Goal: Task Accomplishment & Management: Use online tool/utility

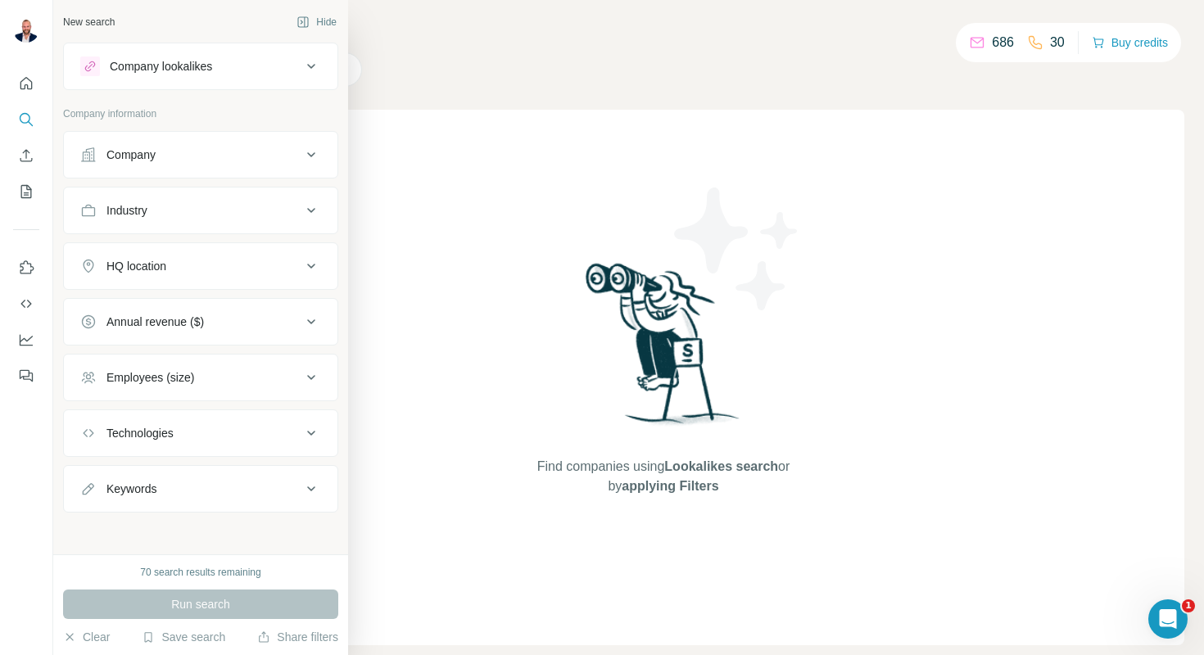
click at [88, 156] on icon at bounding box center [88, 155] width 16 height 16
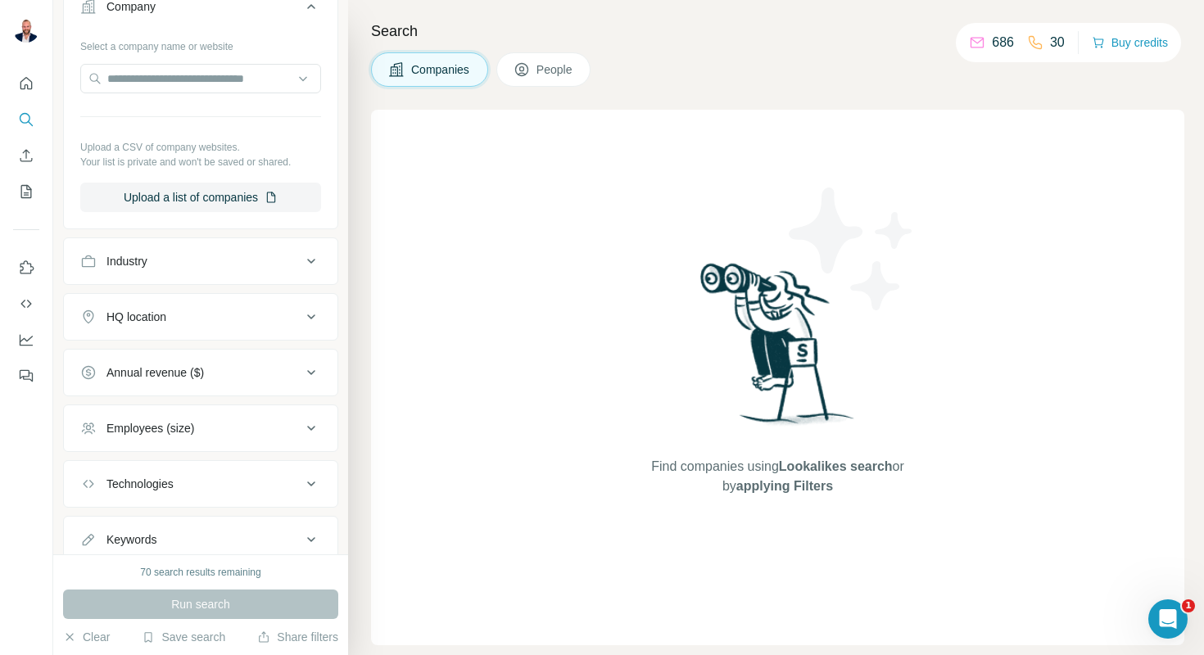
scroll to position [203, 0]
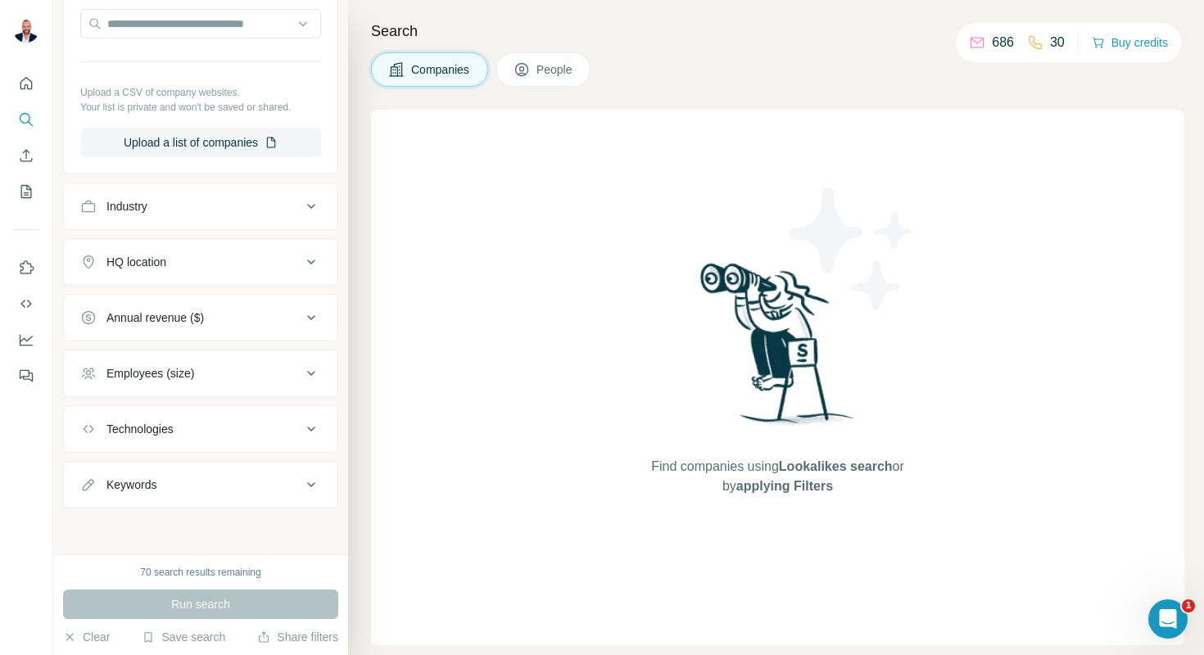
click at [227, 487] on div "Keywords" at bounding box center [190, 485] width 221 height 16
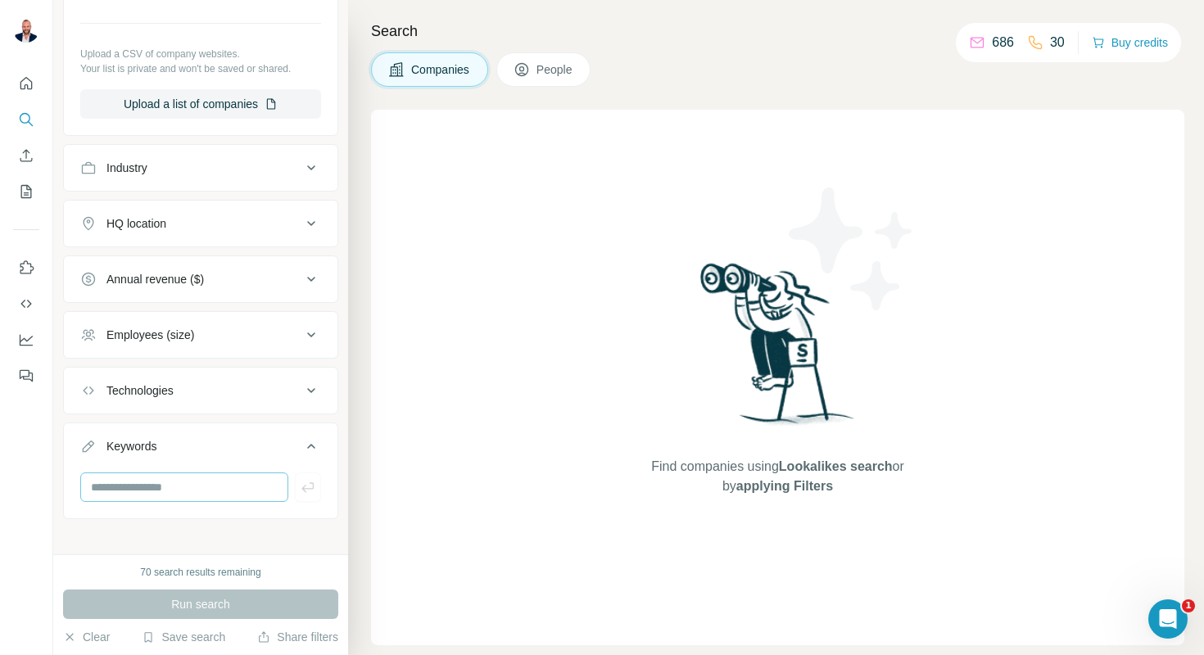
scroll to position [242, 0]
click at [201, 495] on input "text" at bounding box center [184, 486] width 208 height 29
type input "*"
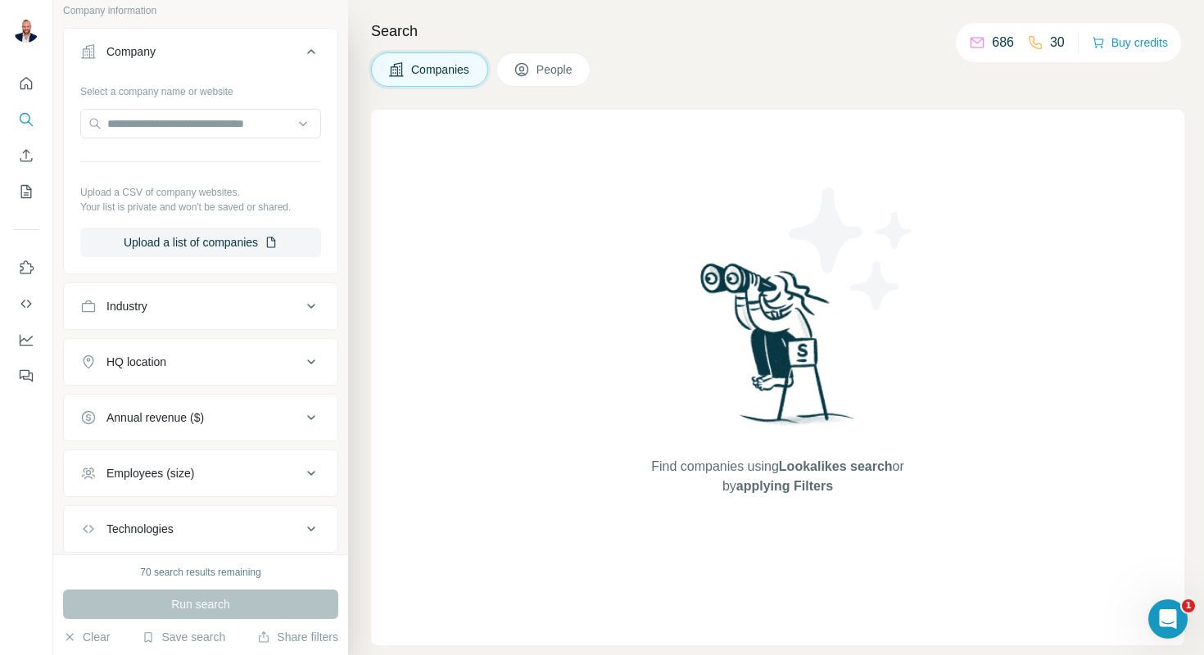
scroll to position [105, 0]
click at [265, 319] on button "Industry" at bounding box center [201, 304] width 274 height 39
click at [234, 346] on input at bounding box center [192, 346] width 202 height 18
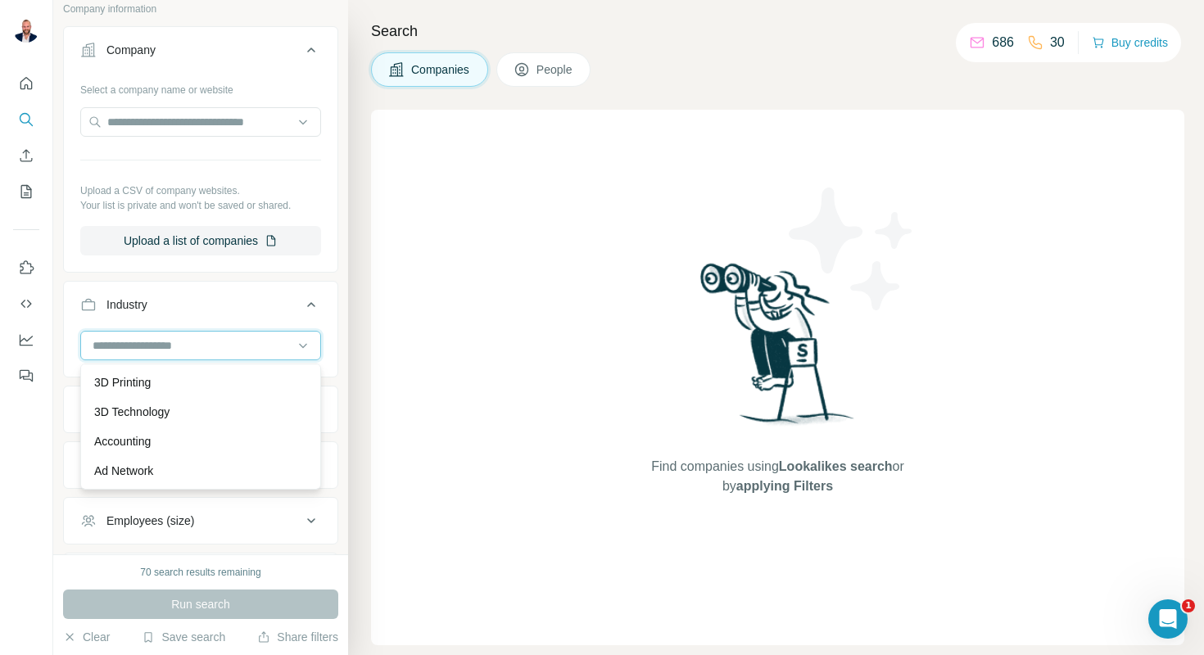
click at [233, 346] on input at bounding box center [192, 346] width 202 height 18
type input "***"
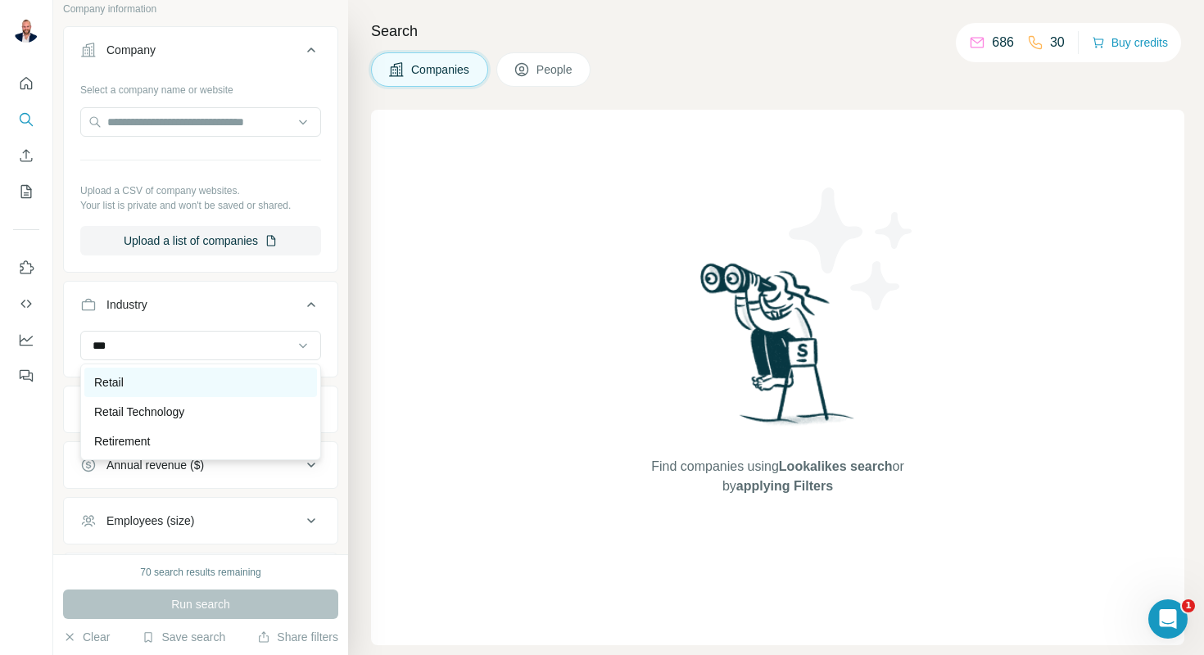
click at [162, 386] on div "Retail" at bounding box center [200, 382] width 213 height 16
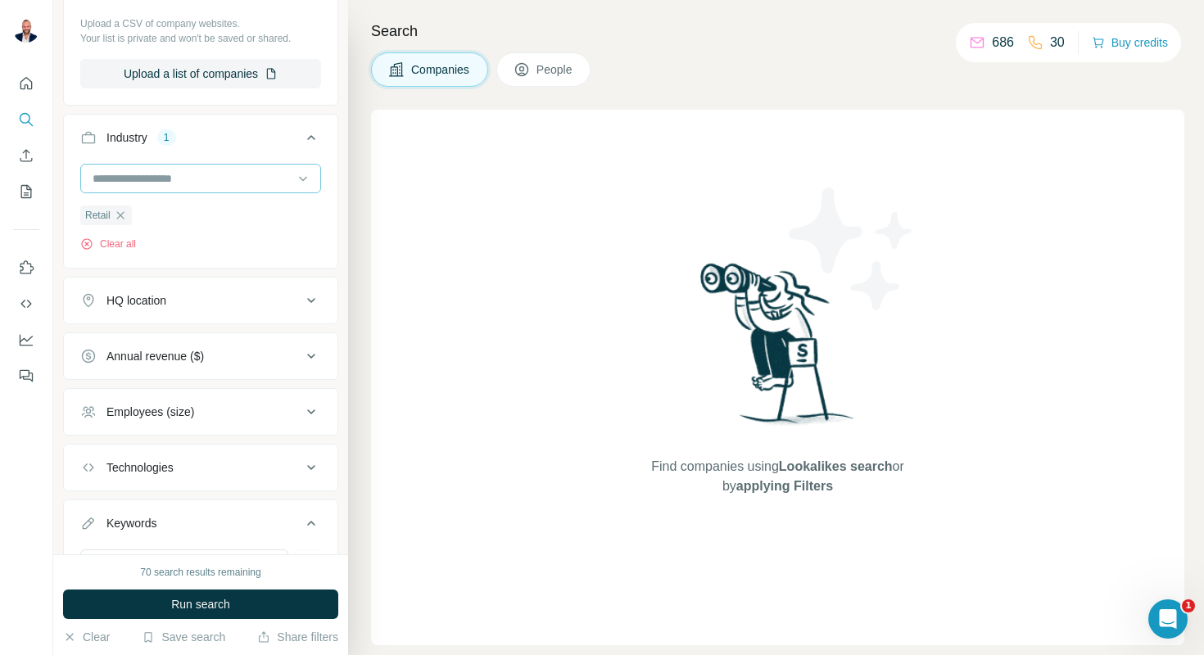
scroll to position [360, 0]
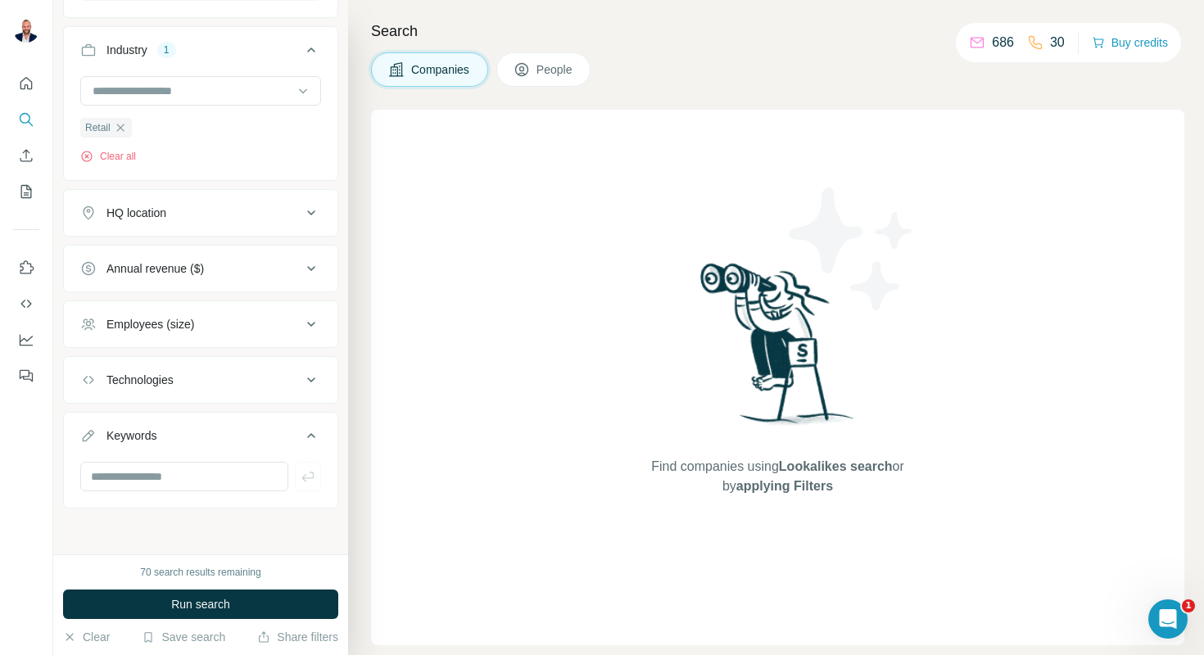
click at [209, 340] on button "Employees (size)" at bounding box center [201, 324] width 274 height 39
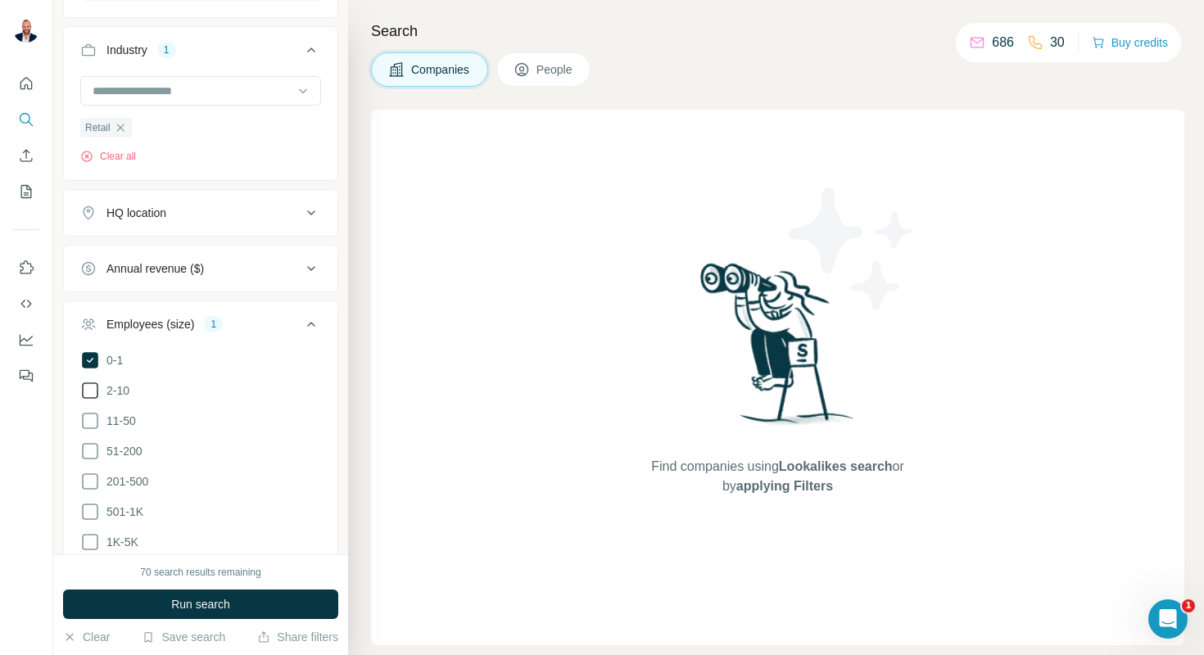
click at [90, 389] on icon at bounding box center [90, 391] width 20 height 20
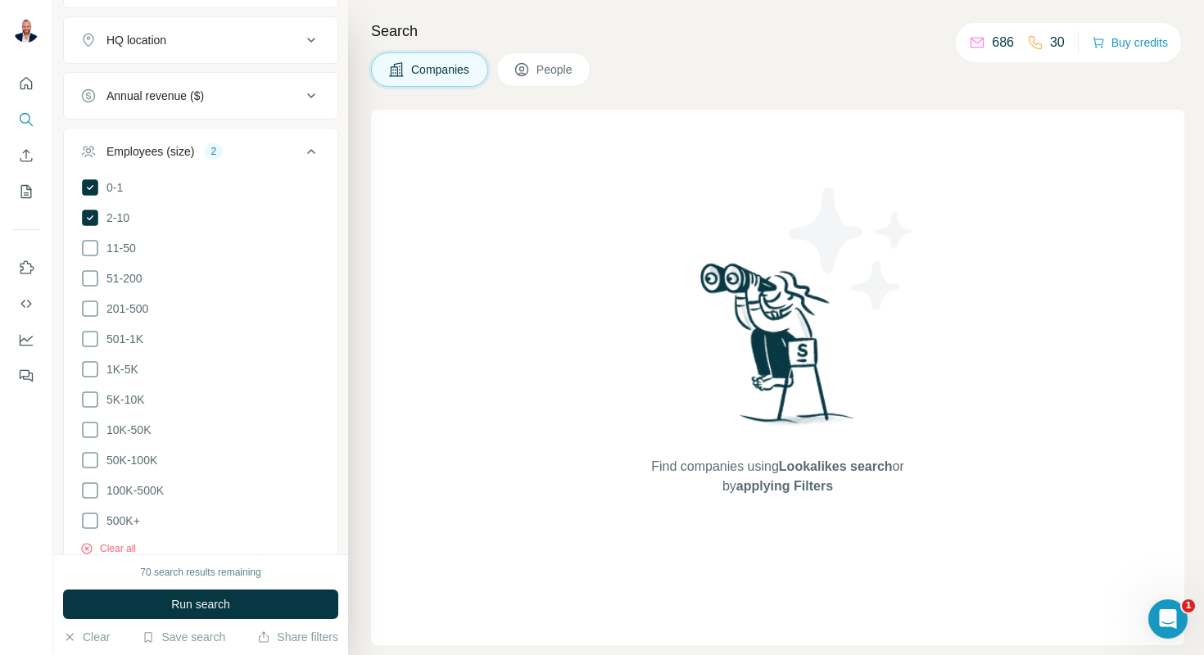
scroll to position [753, 0]
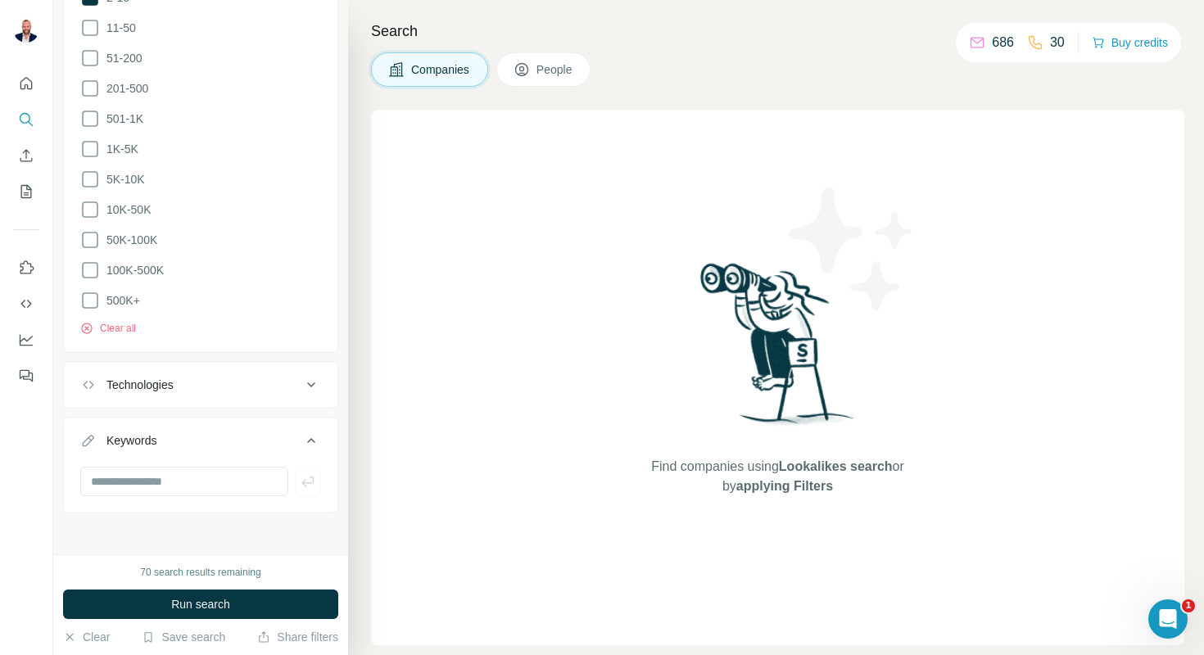
click at [231, 377] on div "Technologies" at bounding box center [190, 385] width 221 height 16
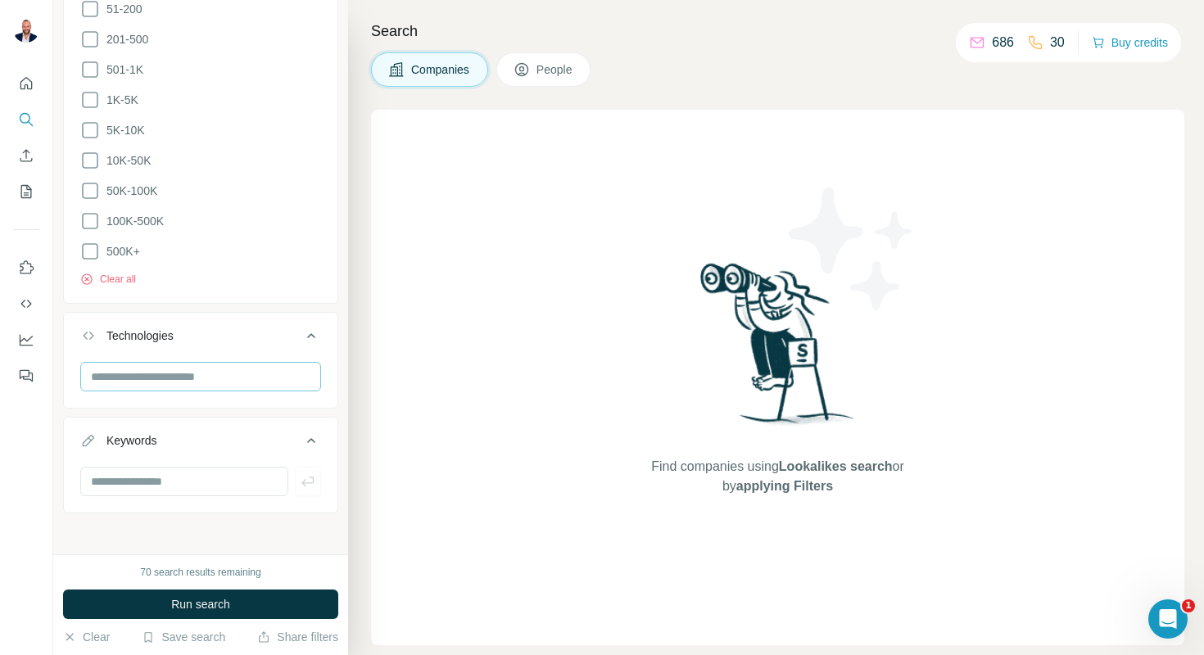
click at [224, 421] on button "Keywords" at bounding box center [201, 444] width 274 height 46
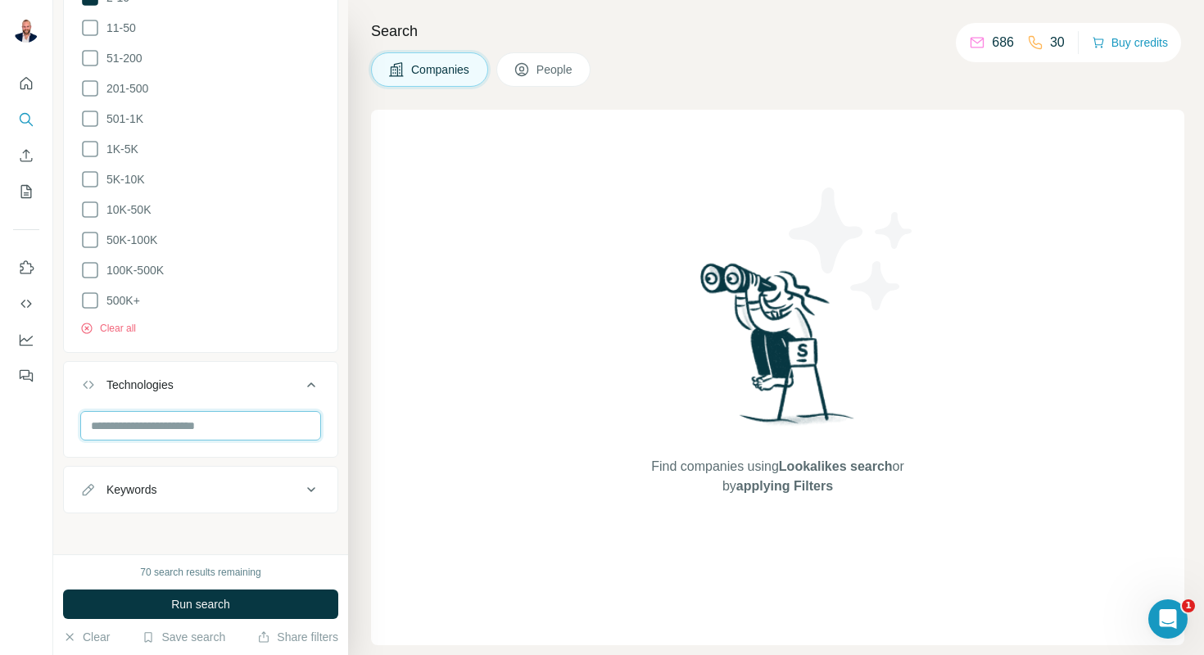
click at [220, 413] on input "text" at bounding box center [200, 425] width 241 height 29
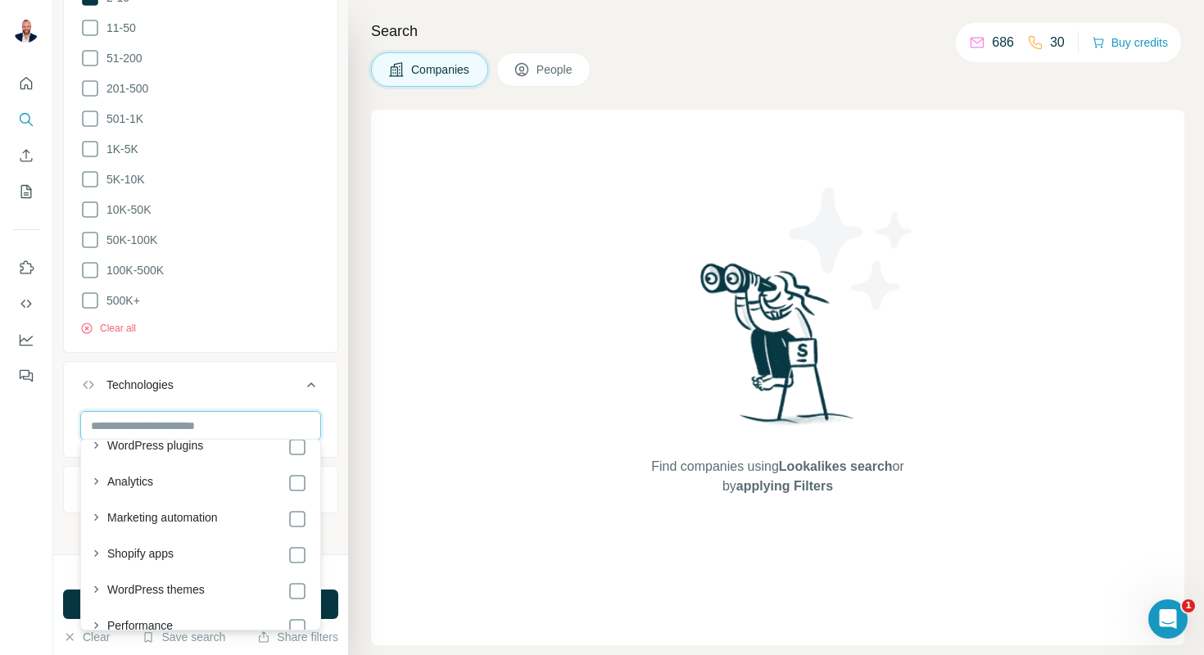
scroll to position [69, 0]
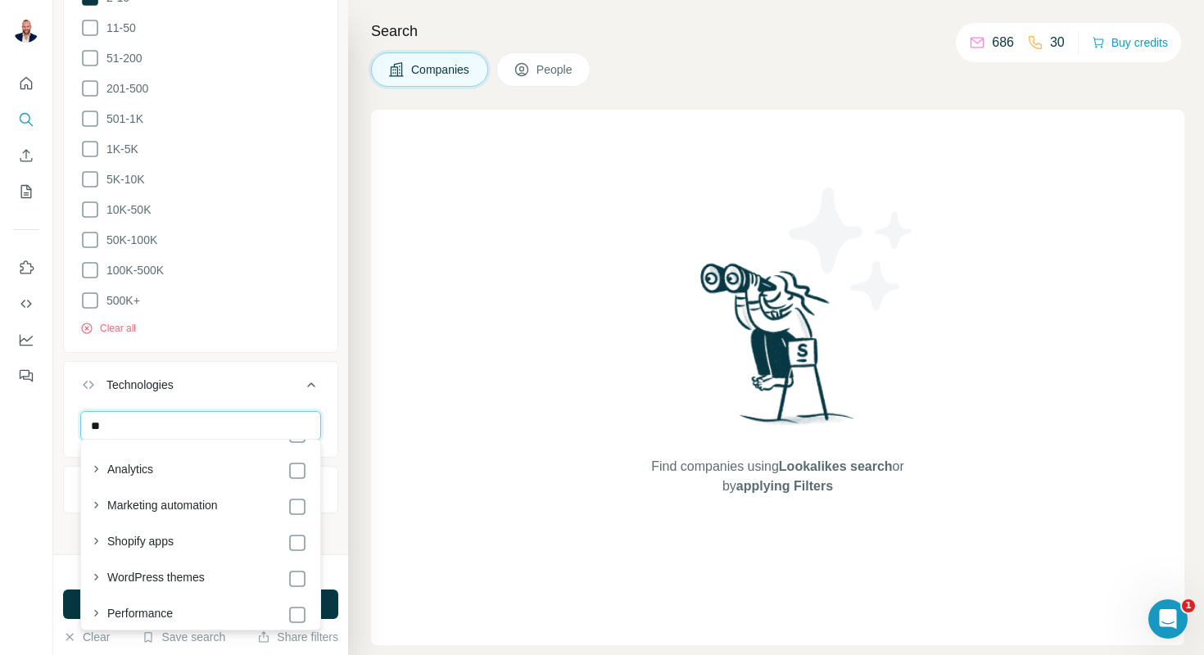
type input "***"
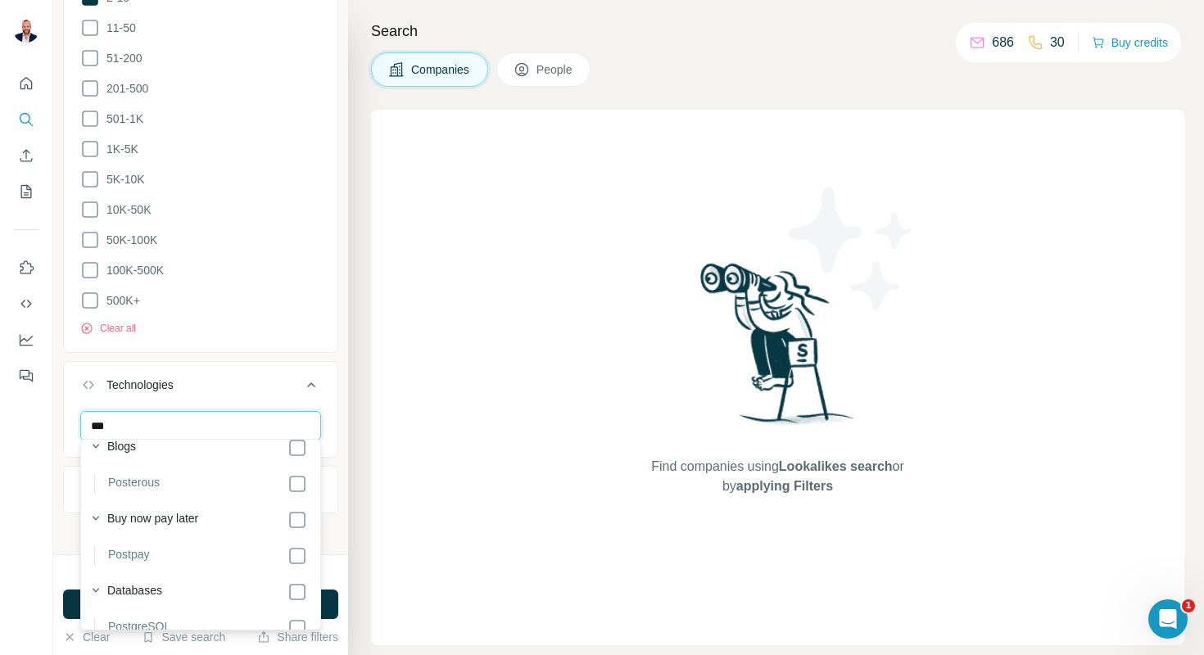
scroll to position [763, 0]
click at [212, 430] on input "***" at bounding box center [200, 425] width 241 height 29
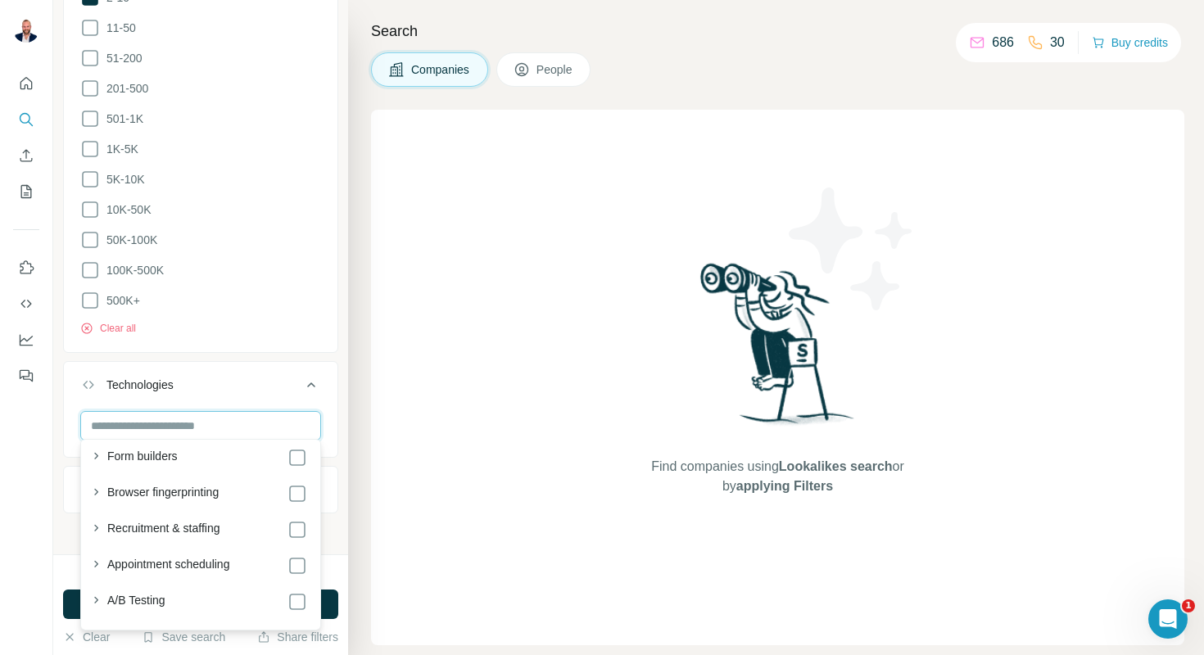
scroll to position [1128, 0]
click at [226, 427] on input "text" at bounding box center [200, 425] width 241 height 29
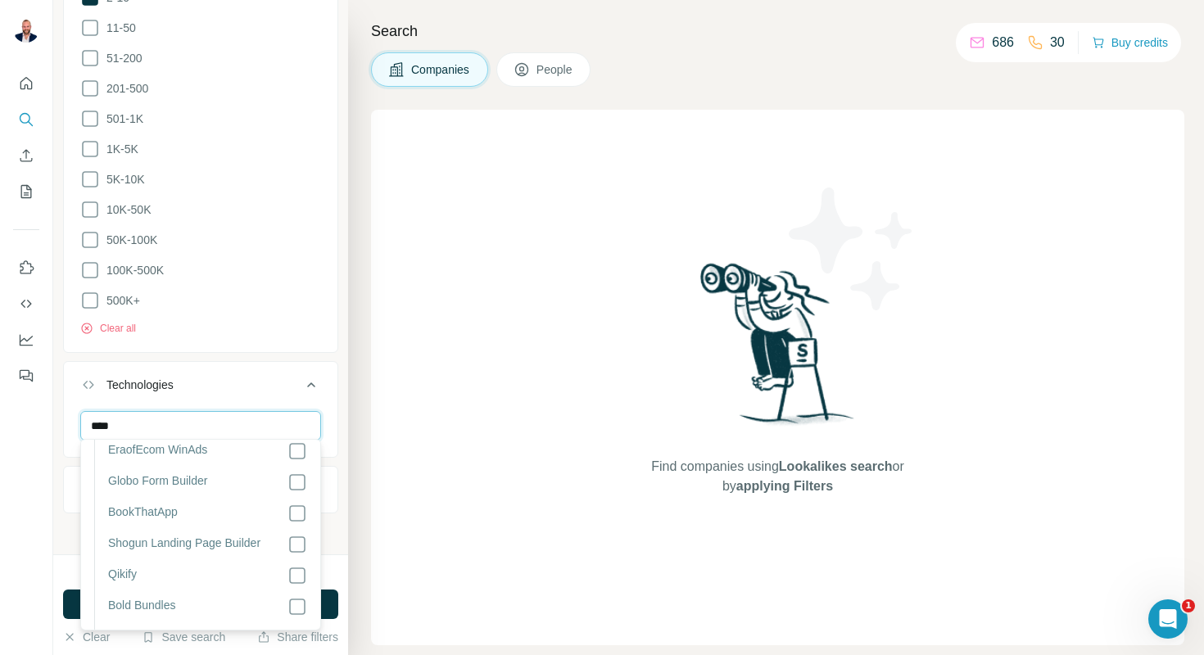
scroll to position [0, 0]
type input "****"
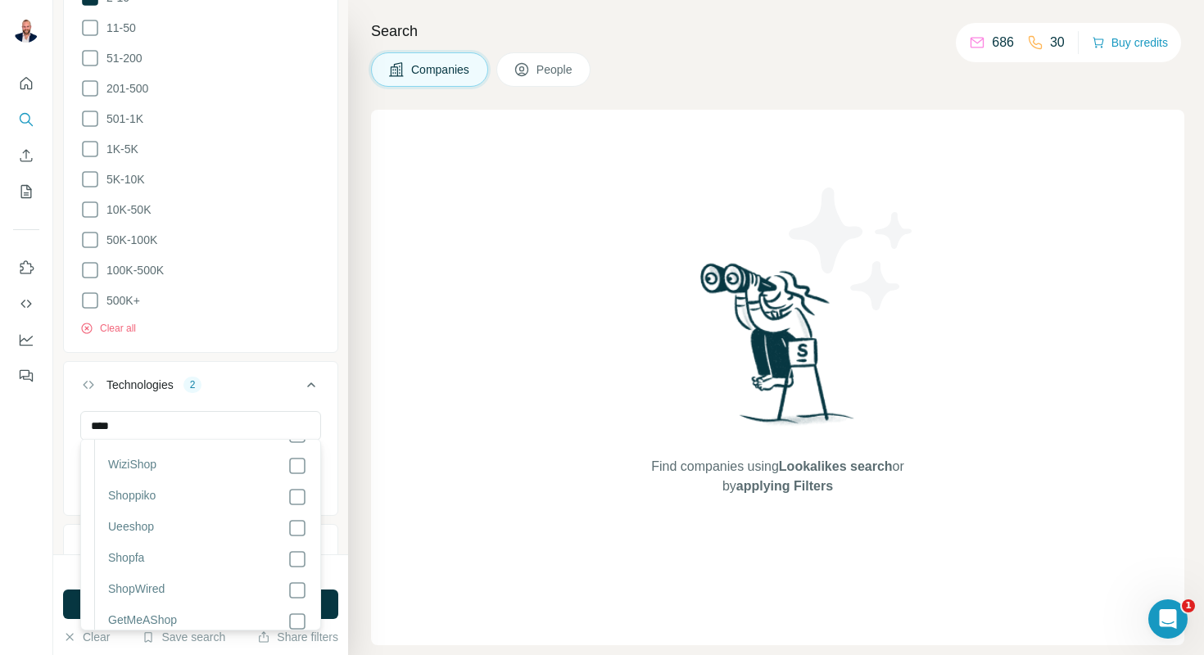
scroll to position [4688, 0]
click at [291, 545] on li "Ueeshop" at bounding box center [200, 528] width 213 height 31
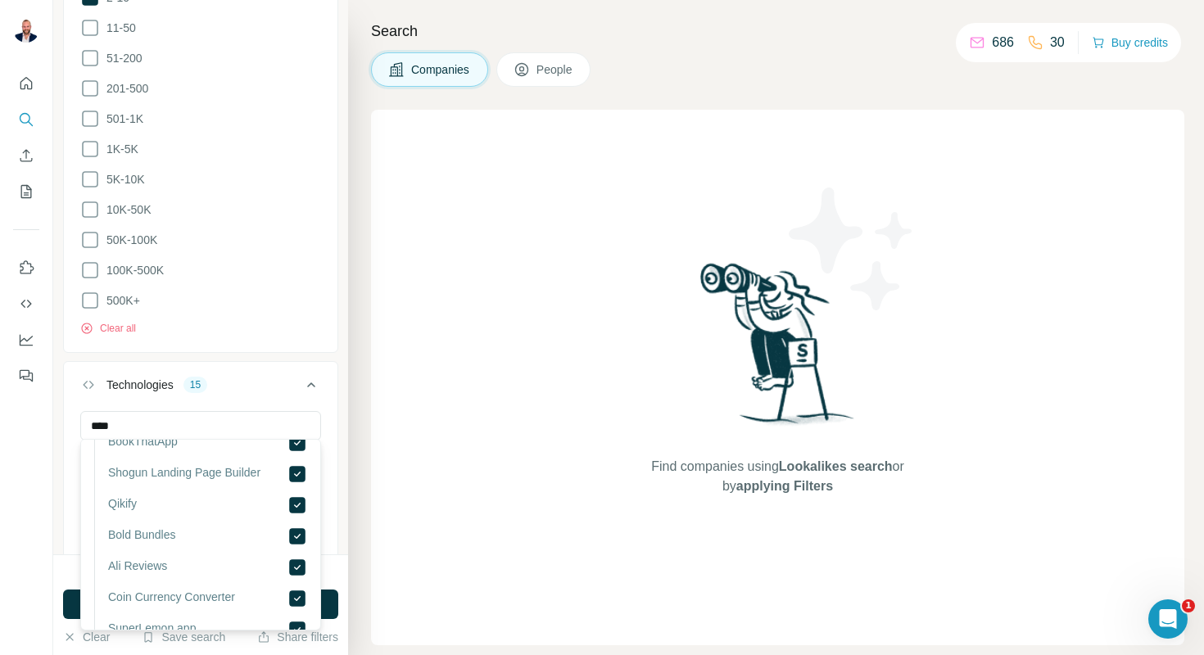
scroll to position [0, 0]
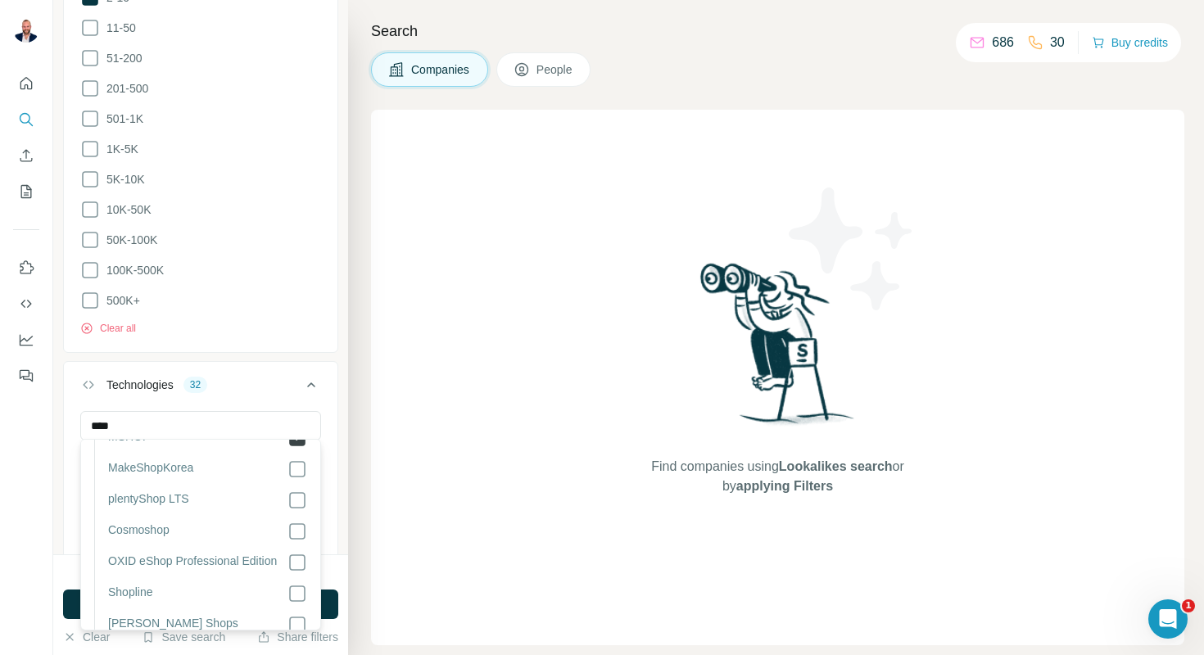
scroll to position [5625, 0]
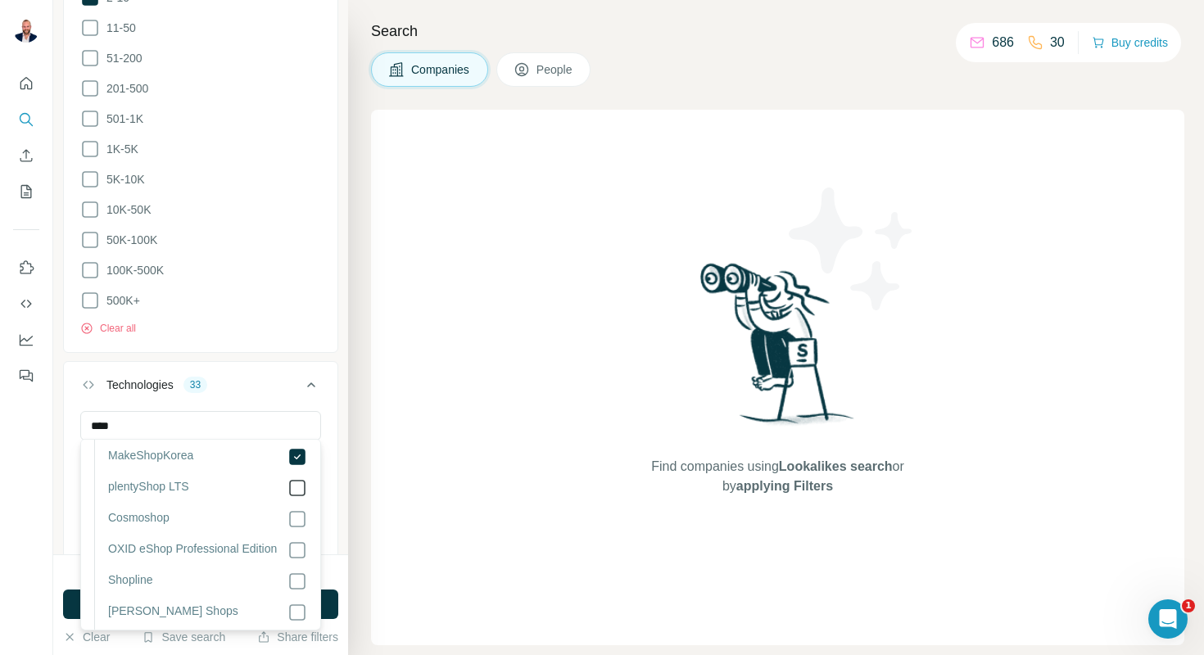
click at [301, 498] on icon at bounding box center [297, 488] width 20 height 20
click at [301, 486] on li "OXID eShop" at bounding box center [200, 470] width 213 height 31
click at [301, 499] on icon at bounding box center [297, 496] width 20 height 20
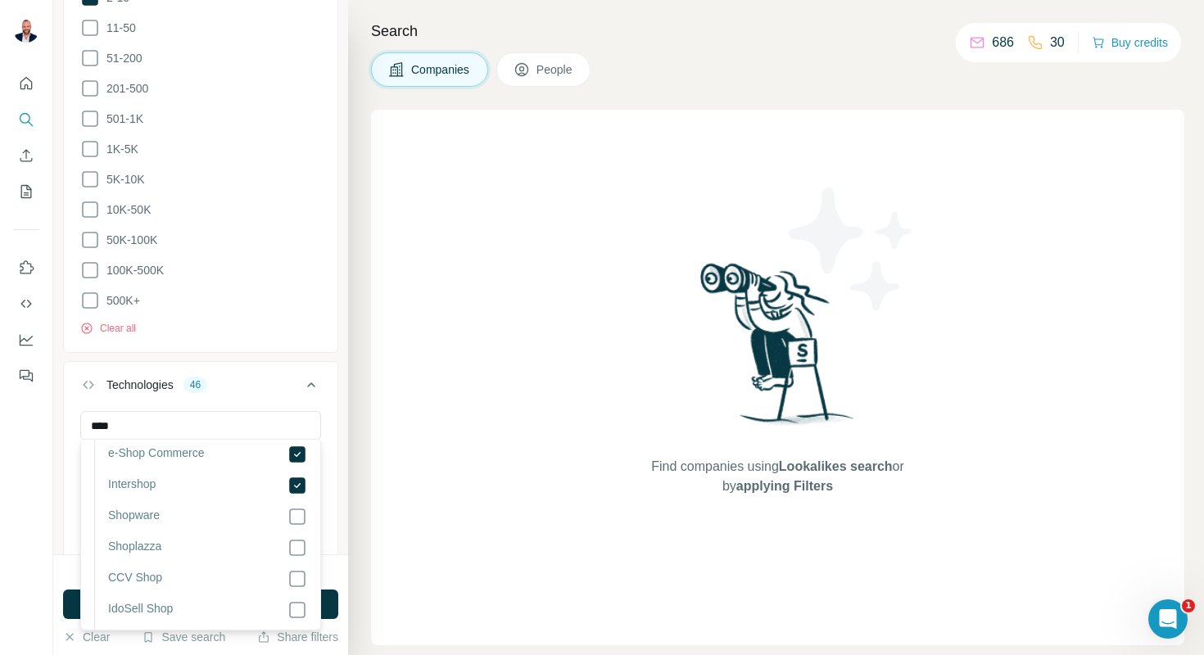
click at [300, 507] on li "Intershop" at bounding box center [200, 491] width 213 height 31
click at [300, 536] on li "CCV Shop" at bounding box center [200, 520] width 213 height 31
click at [300, 568] on li "IdoSell Shop" at bounding box center [200, 551] width 213 height 31
click at [300, 536] on li "CCV Shop" at bounding box center [200, 520] width 213 height 31
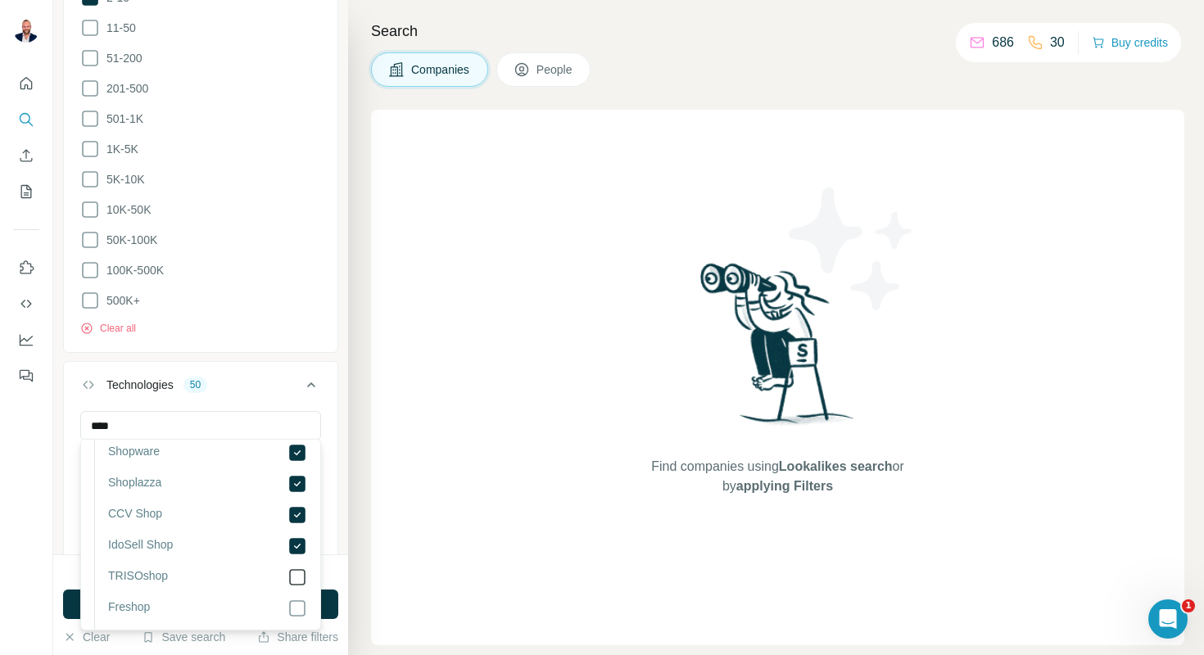
scroll to position [6141, 0]
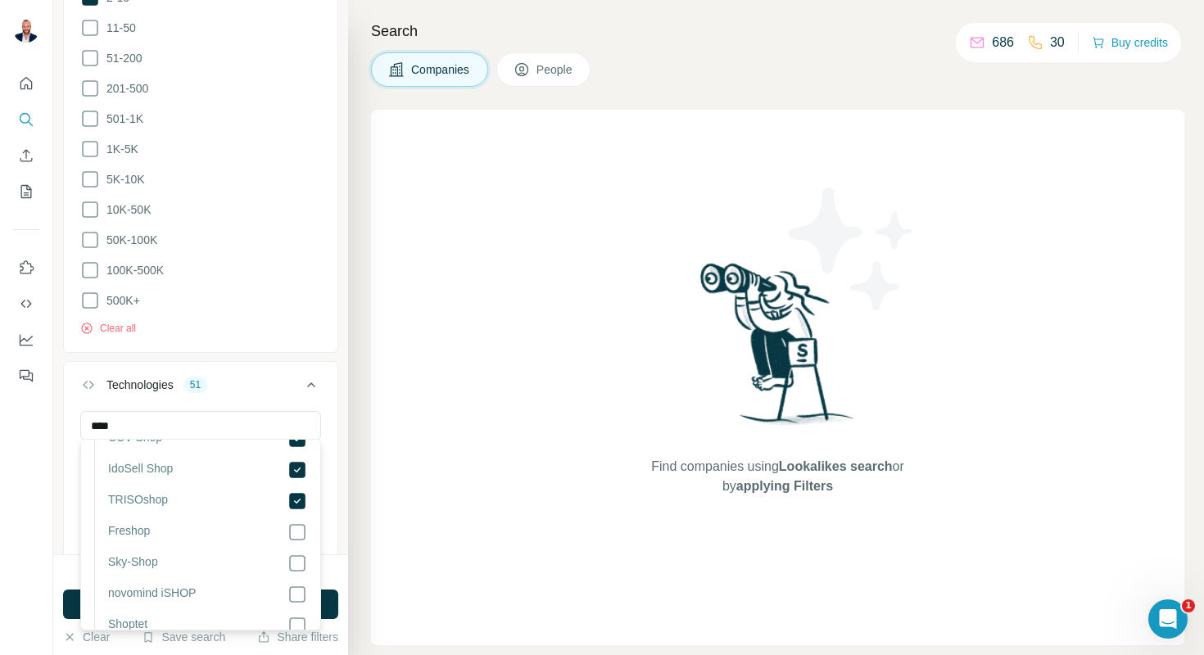
click at [298, 522] on li "TRISOshop" at bounding box center [200, 506] width 213 height 31
click at [298, 573] on icon at bounding box center [297, 564] width 20 height 20
click at [293, 535] on icon at bounding box center [297, 532] width 20 height 20
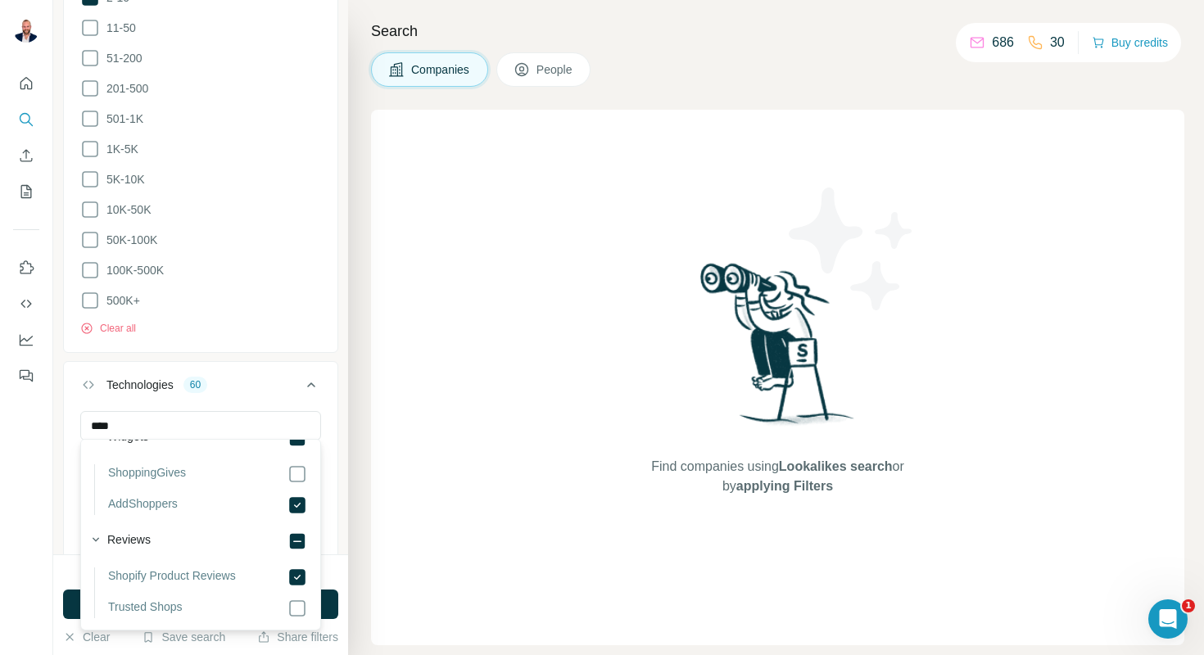
scroll to position [6574, 0]
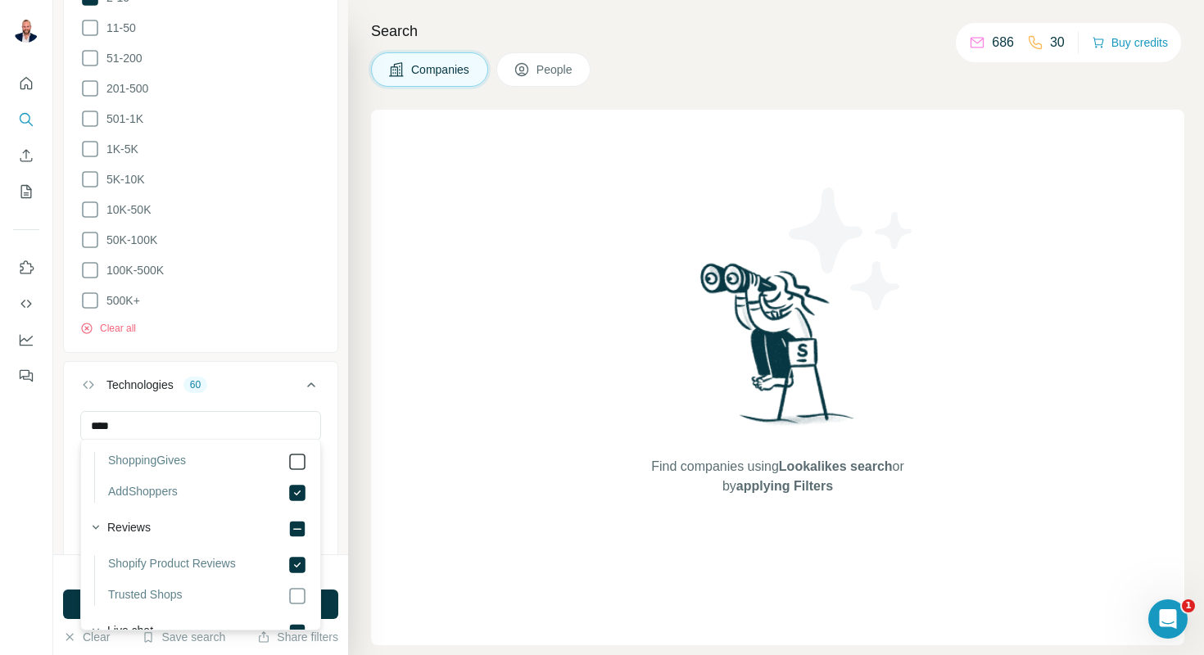
click at [295, 472] on icon at bounding box center [297, 462] width 20 height 20
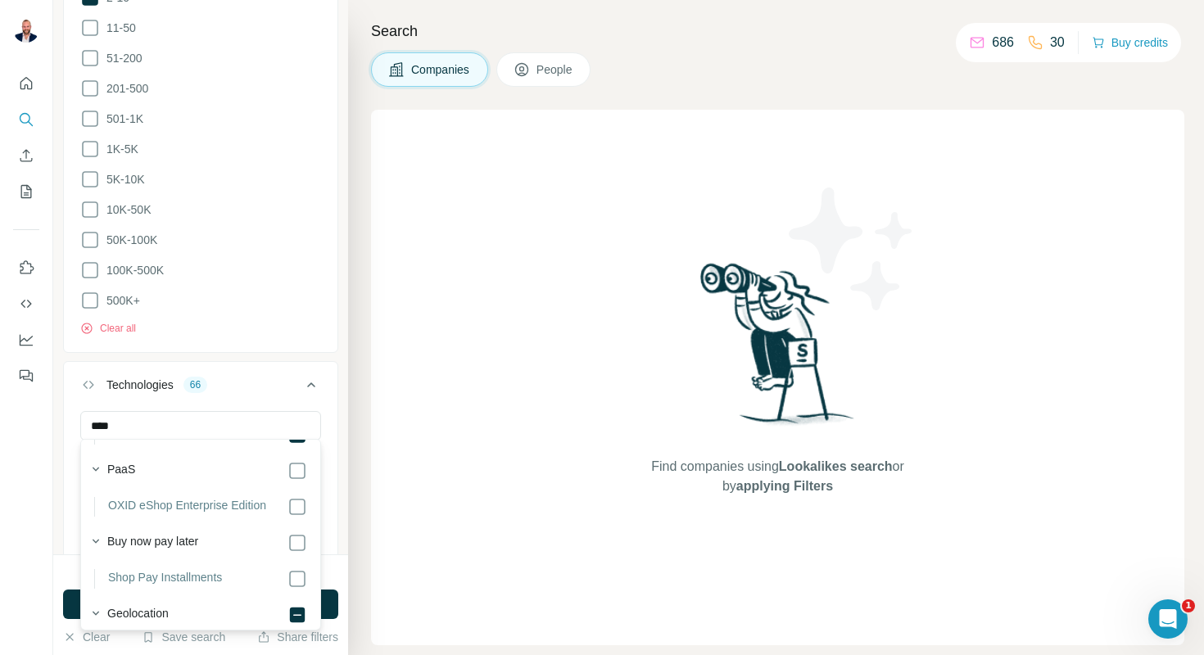
scroll to position [7502, 0]
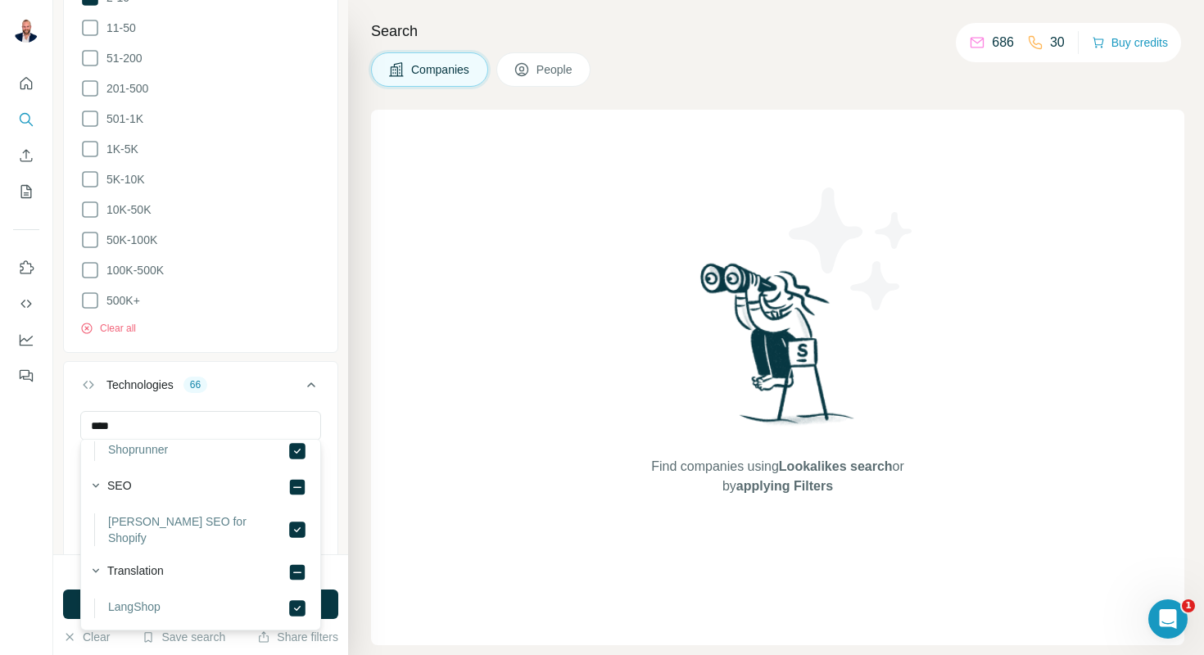
click at [407, 535] on div "Find companies using Lookalikes search or by applying Filters" at bounding box center [777, 378] width 813 height 536
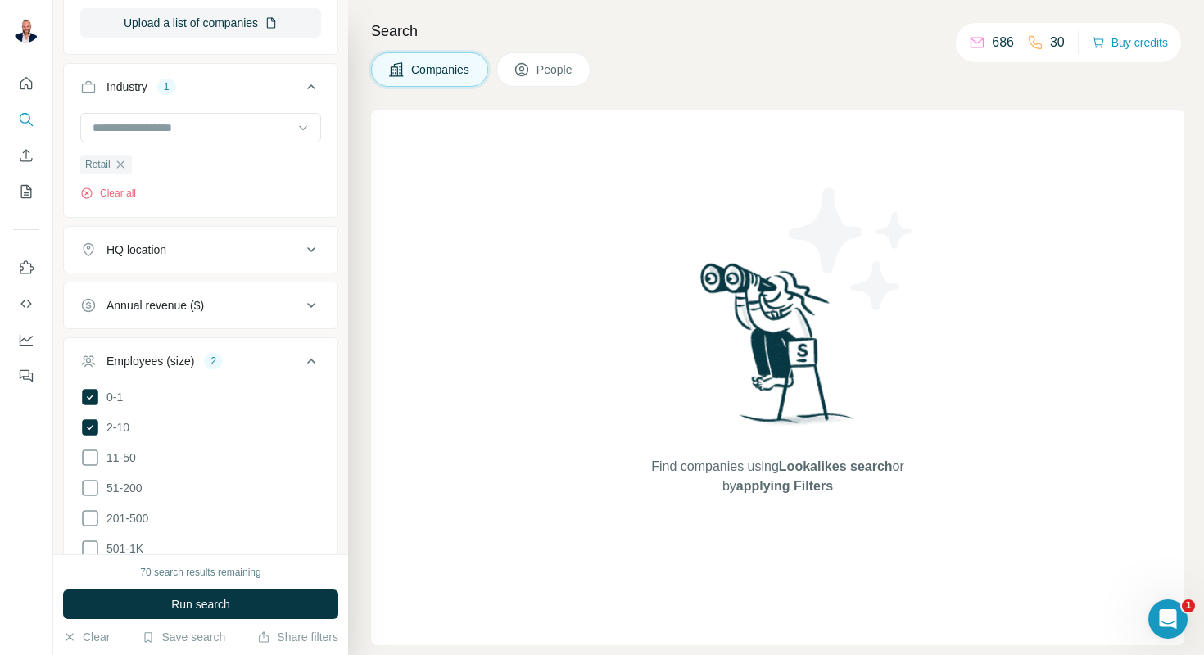
scroll to position [305, 0]
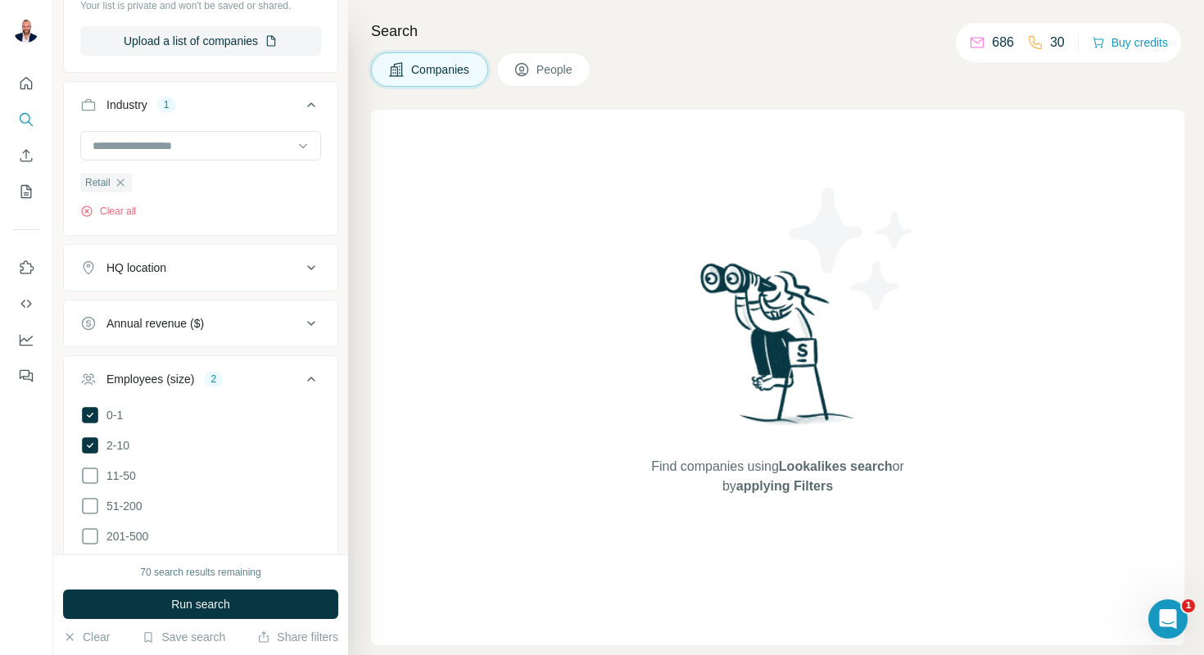
click at [247, 277] on button "HQ location" at bounding box center [201, 267] width 274 height 39
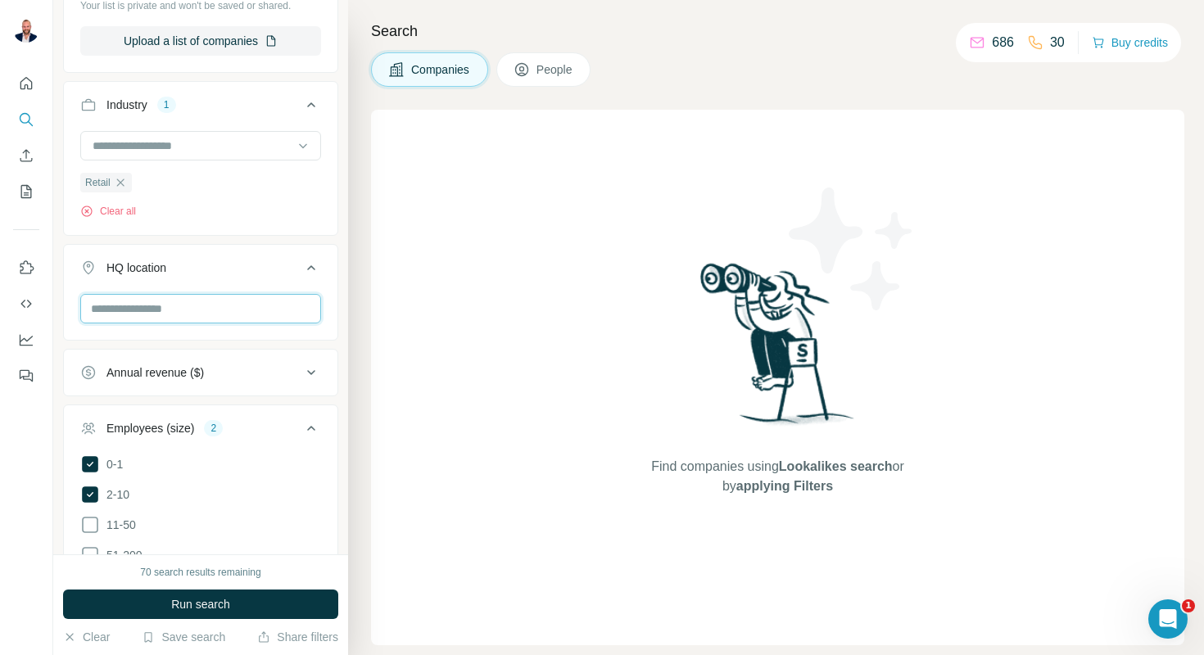
click at [225, 313] on input "text" at bounding box center [200, 308] width 241 height 29
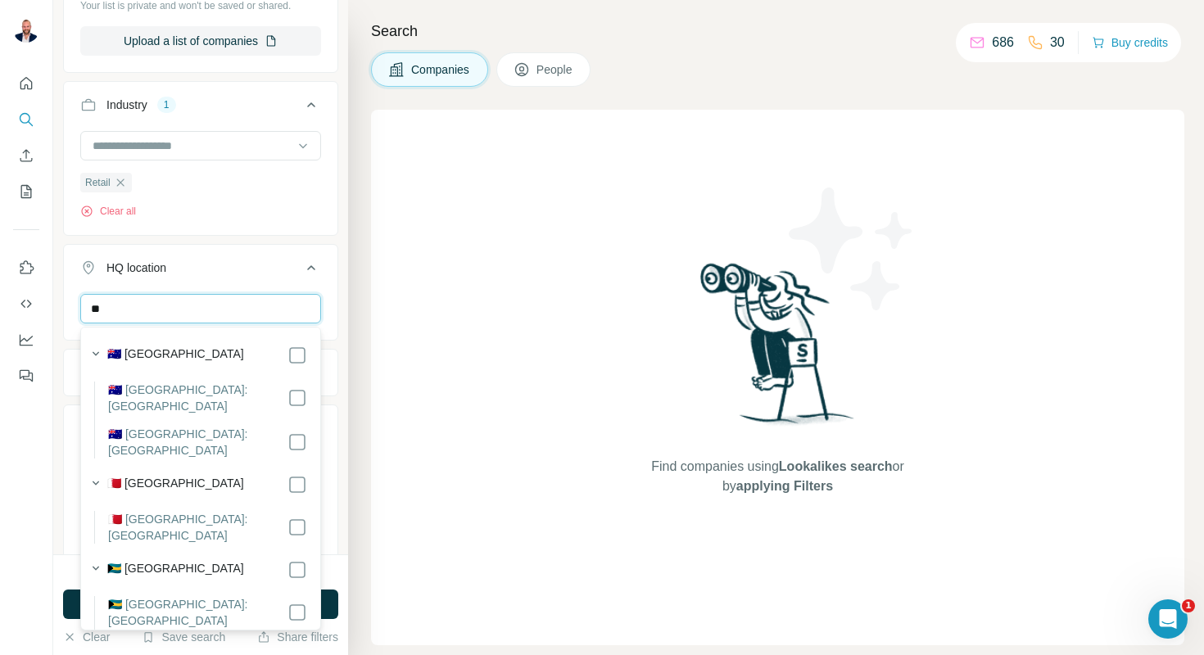
type input "*"
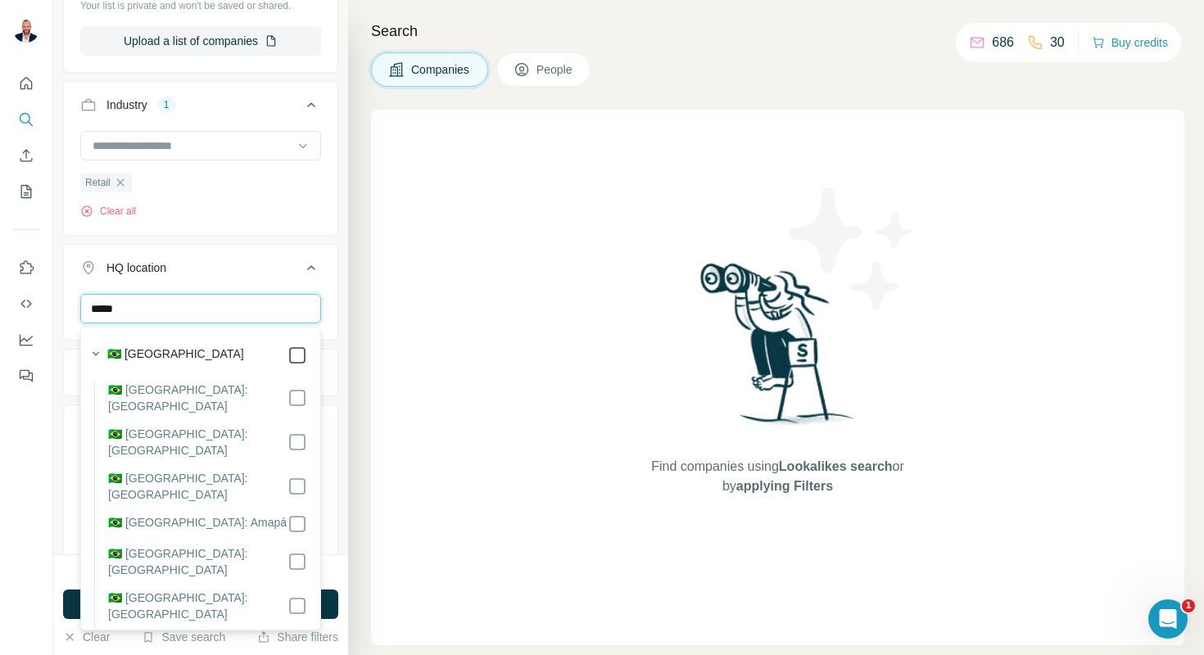
type input "*****"
click at [288, 314] on input "*****" at bounding box center [200, 308] width 241 height 29
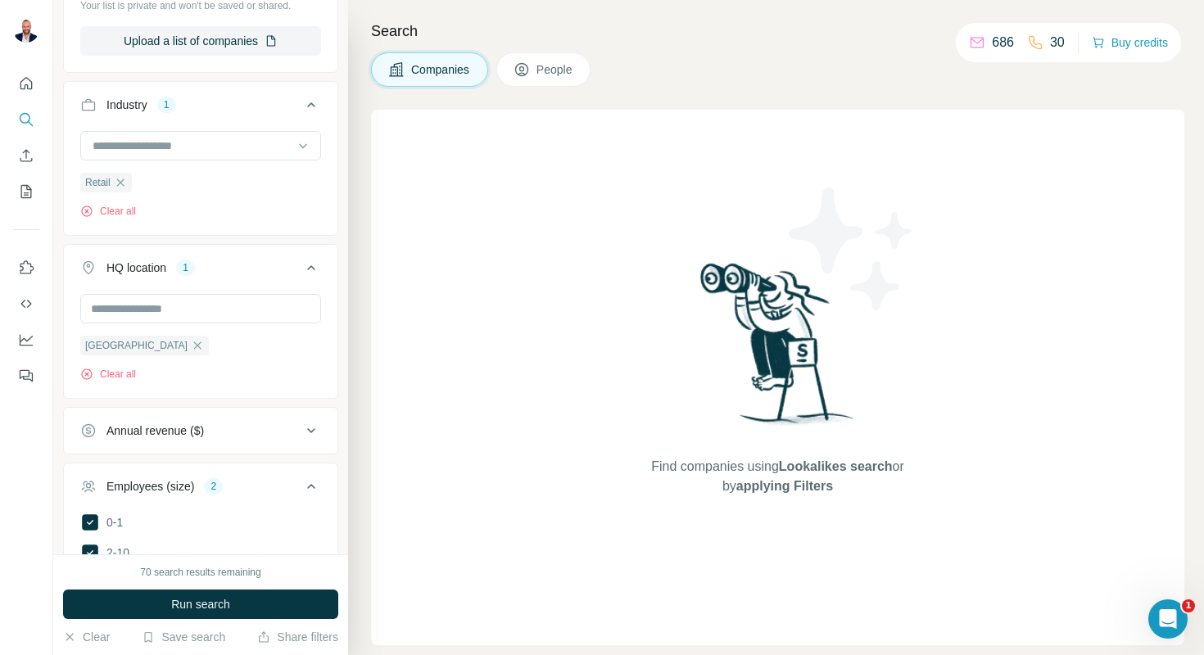
click at [270, 232] on div "Industry 1 Retail Clear all" at bounding box center [200, 158] width 275 height 155
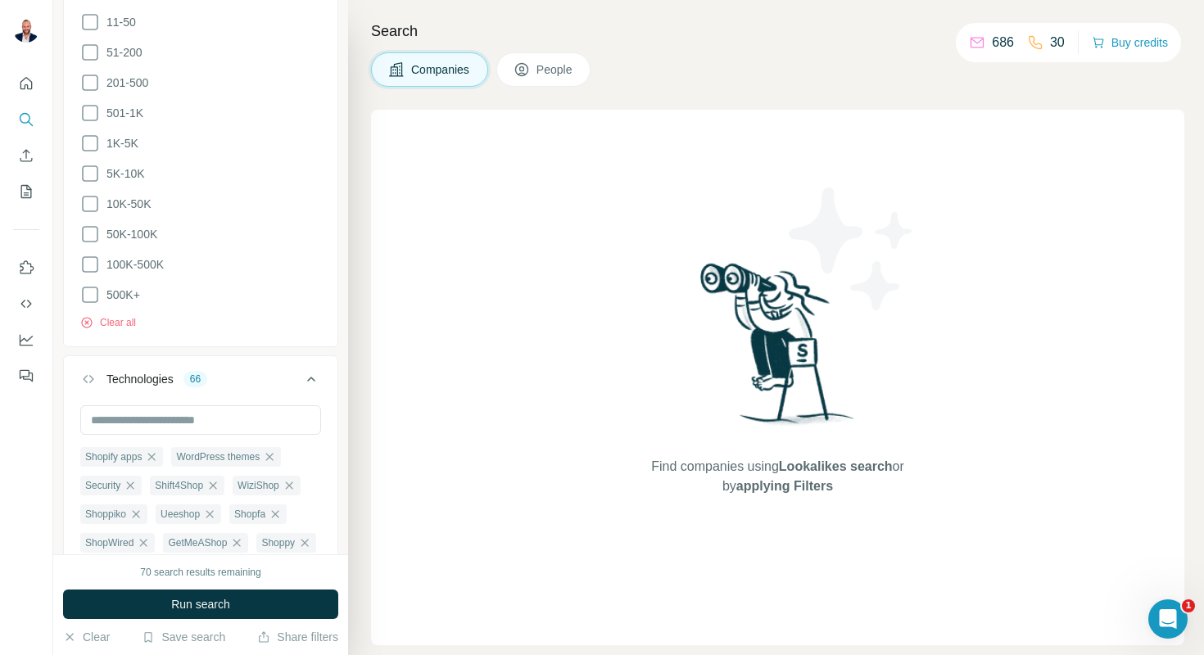
scroll to position [873, 0]
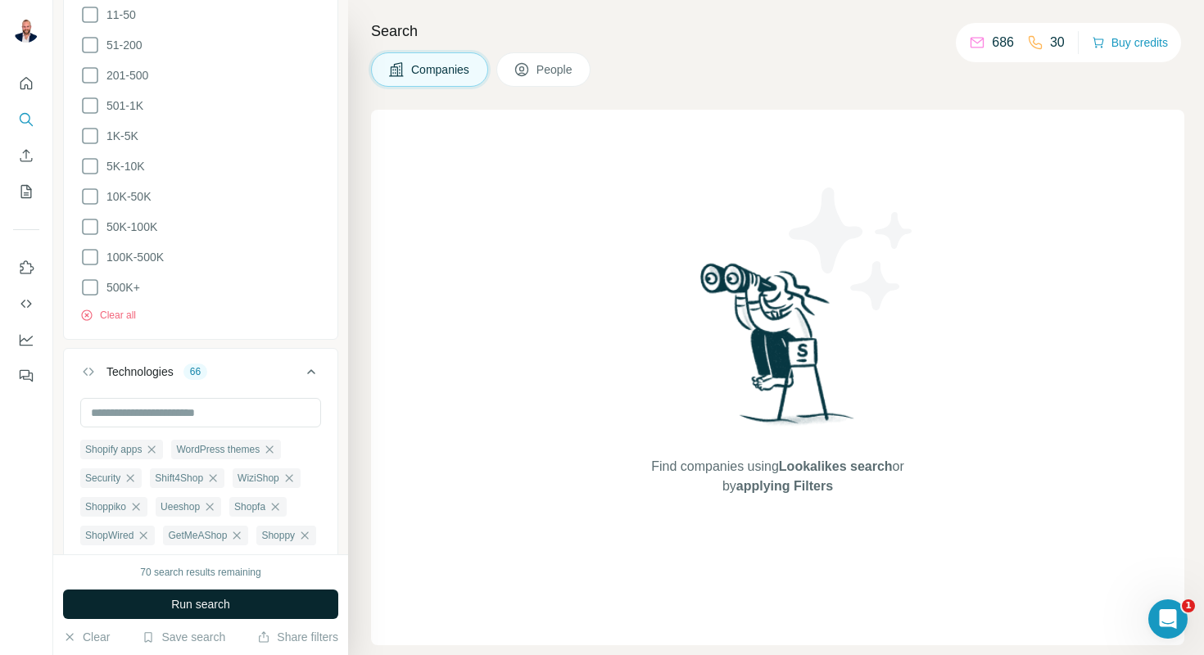
click at [198, 602] on span "Run search" at bounding box center [200, 604] width 59 height 16
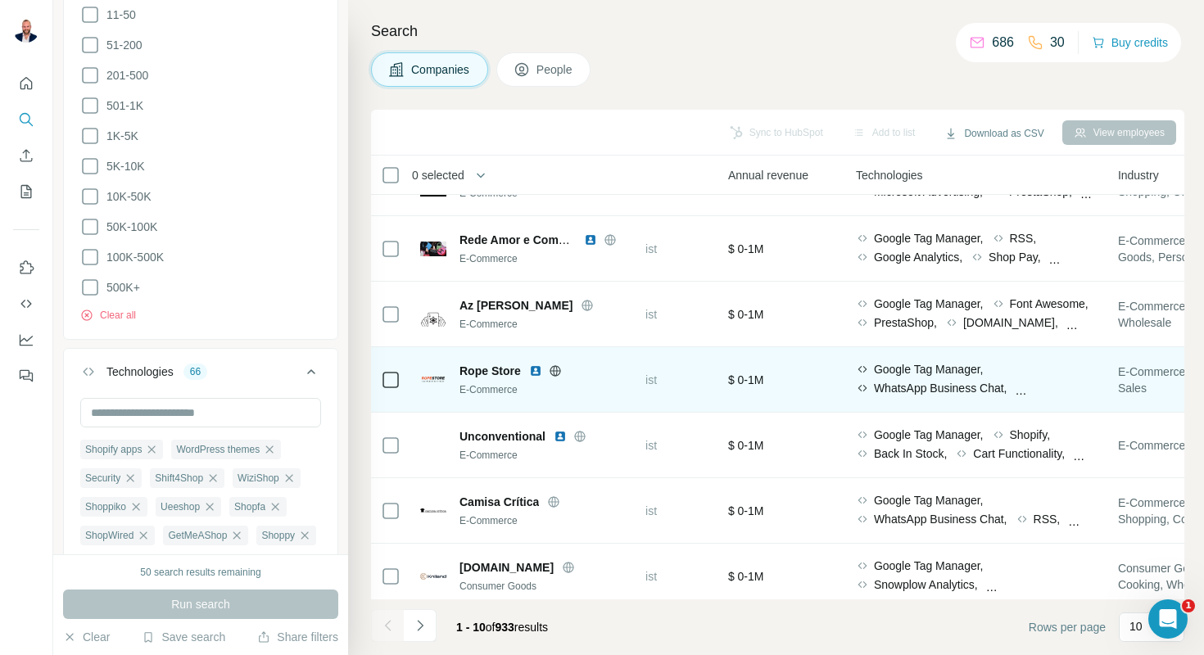
scroll to position [112, 691]
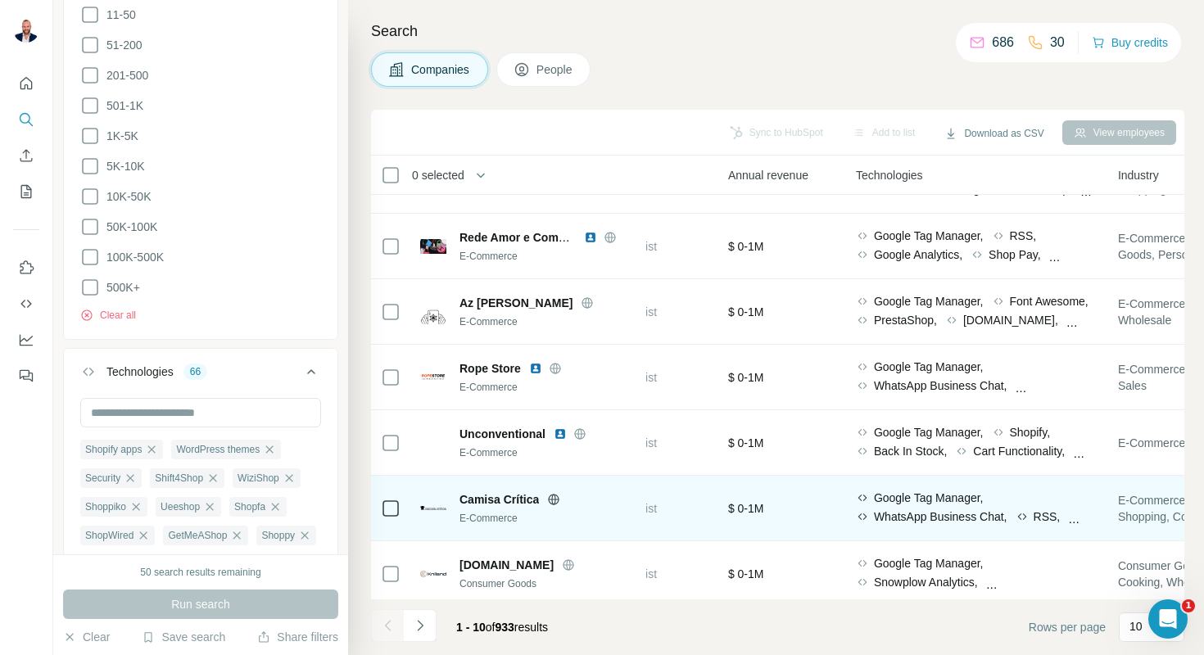
click at [971, 504] on span "Google Tag Manager," at bounding box center [929, 498] width 110 height 16
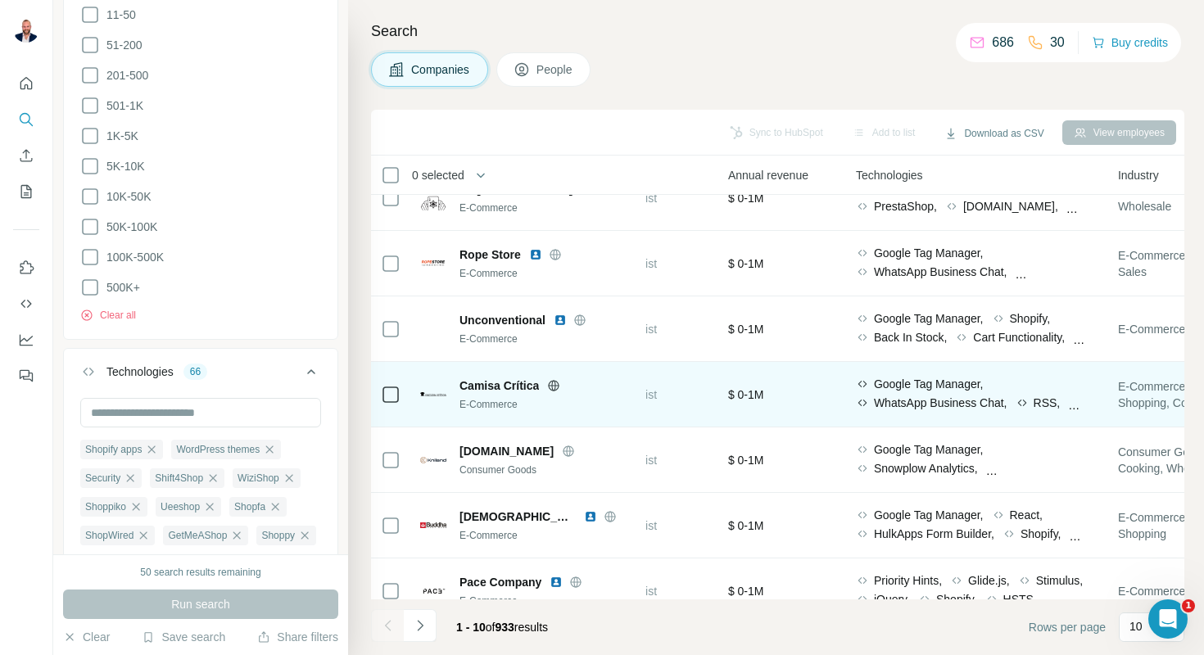
scroll to position [251, 691]
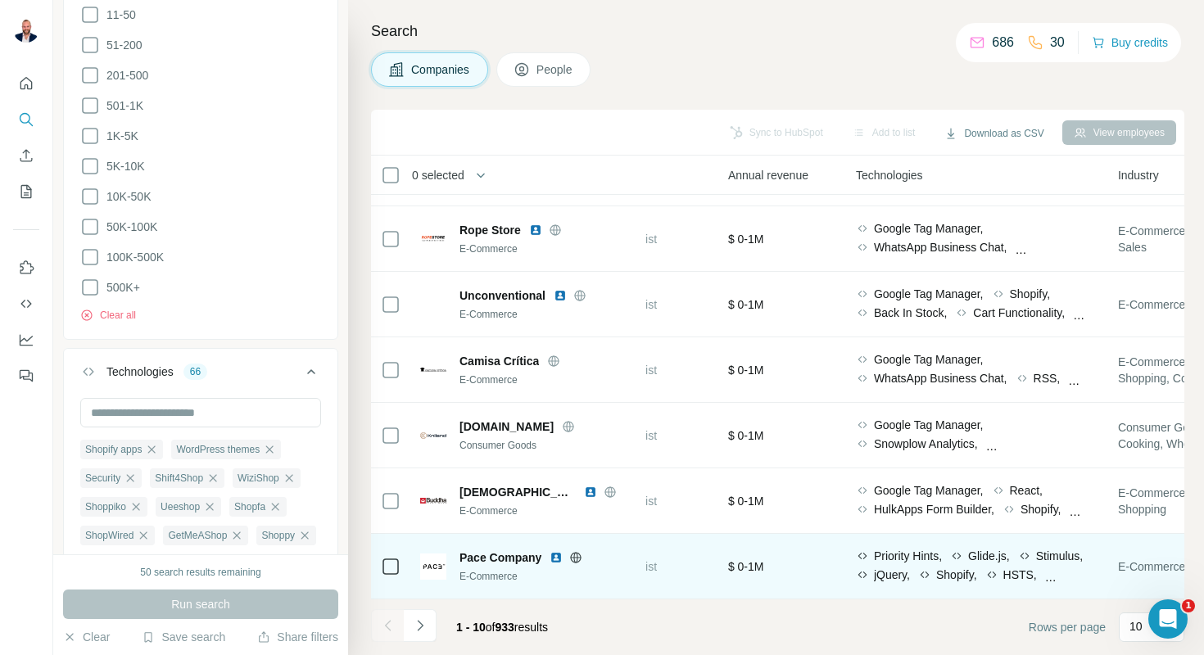
click at [910, 572] on div "jQuery," at bounding box center [883, 575] width 54 height 16
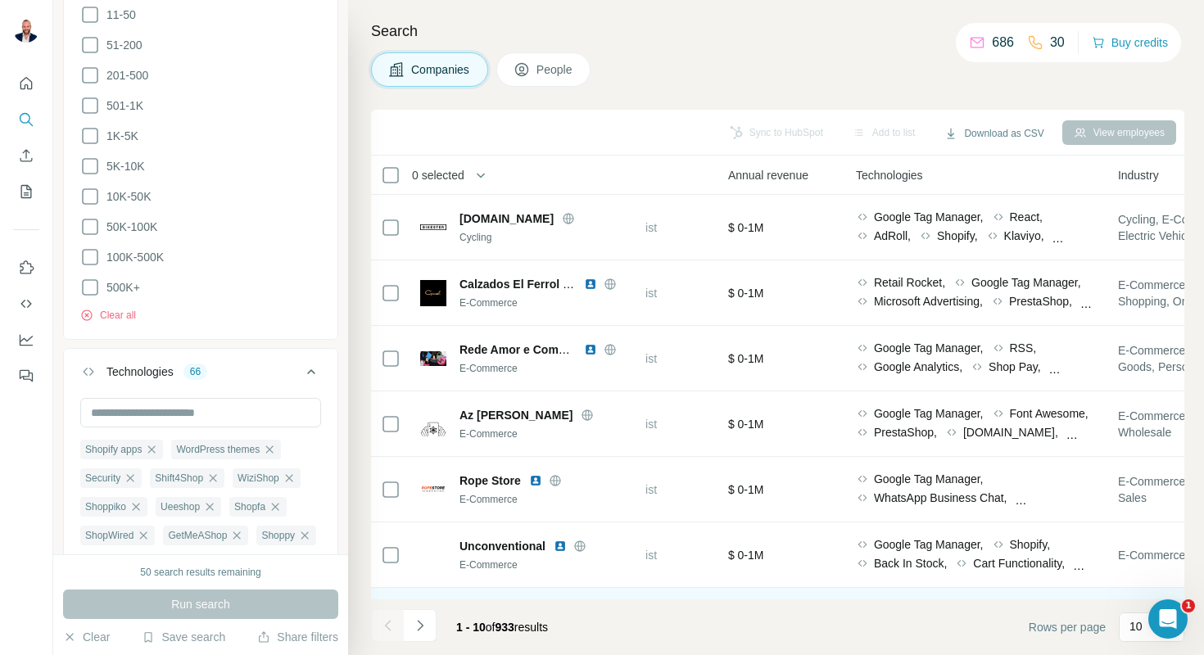
scroll to position [2, 691]
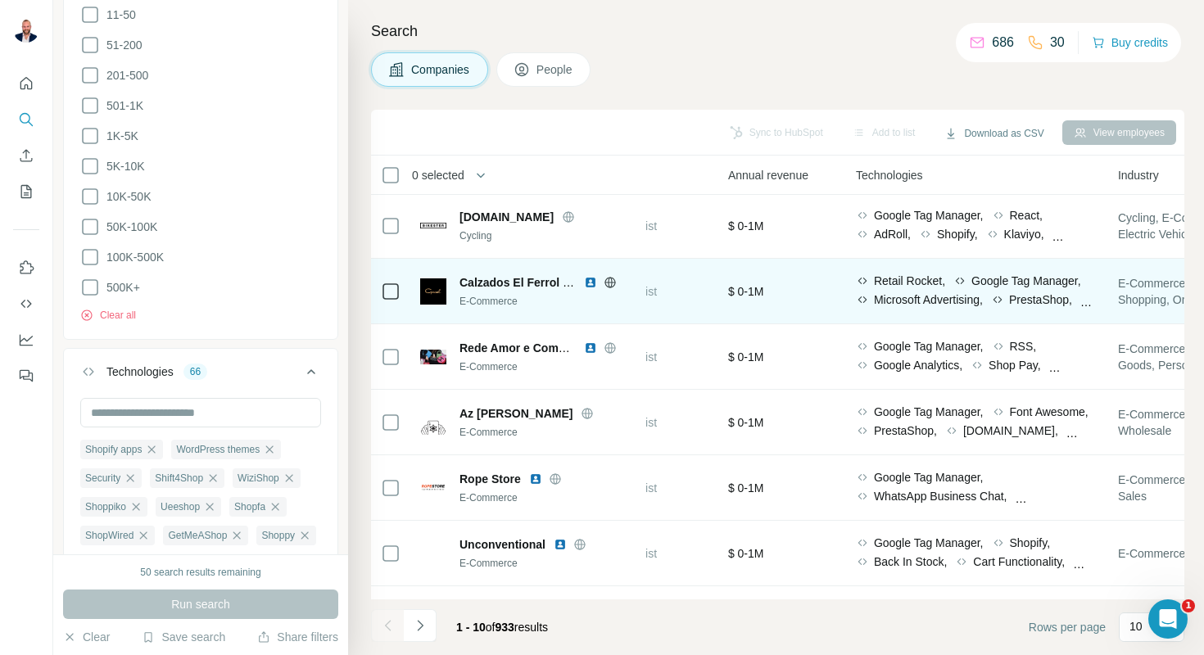
click at [587, 279] on img at bounding box center [590, 282] width 13 height 13
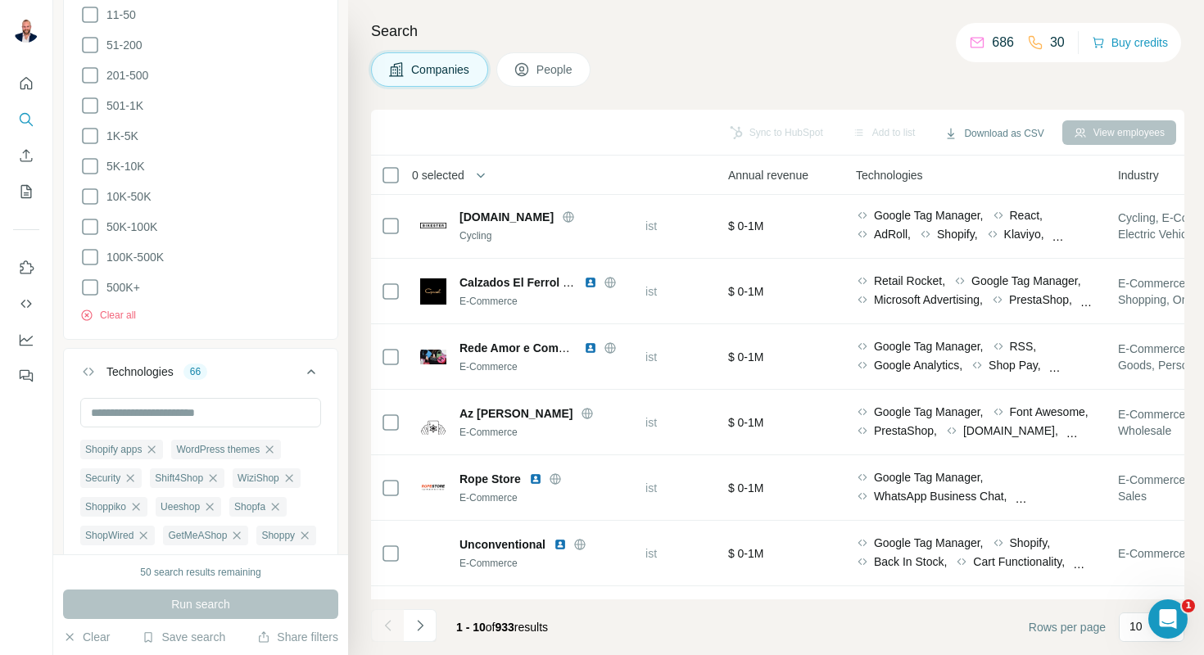
click at [563, 73] on span "People" at bounding box center [555, 69] width 38 height 16
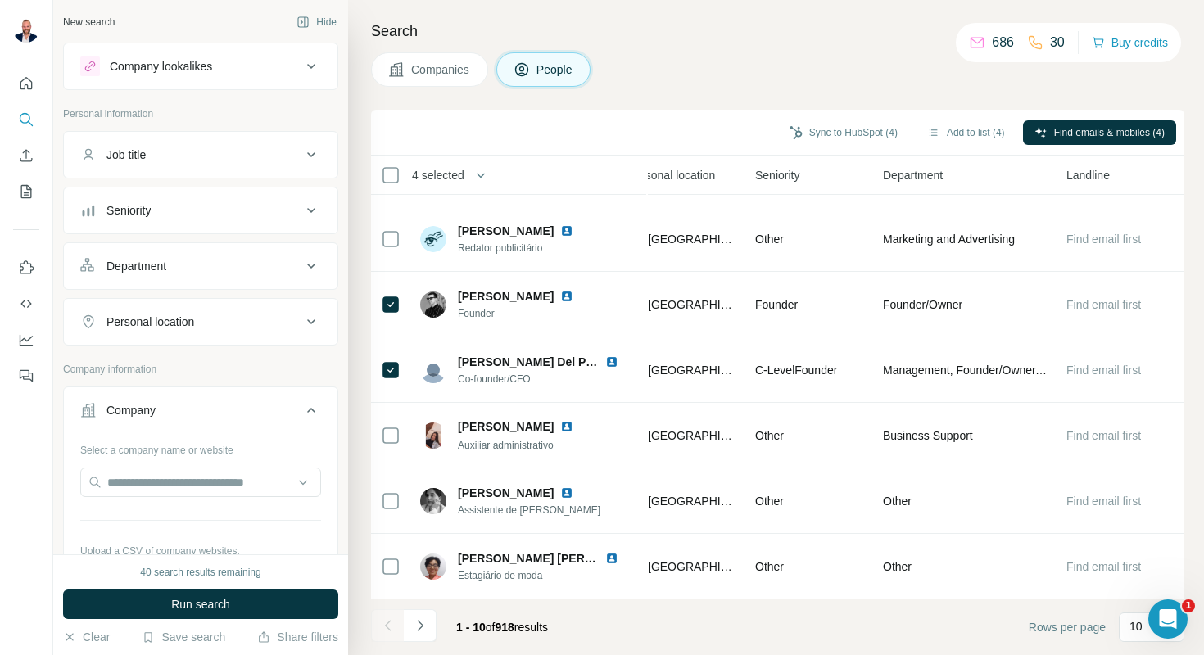
scroll to position [1, 0]
click at [215, 153] on div "Job title" at bounding box center [190, 154] width 221 height 16
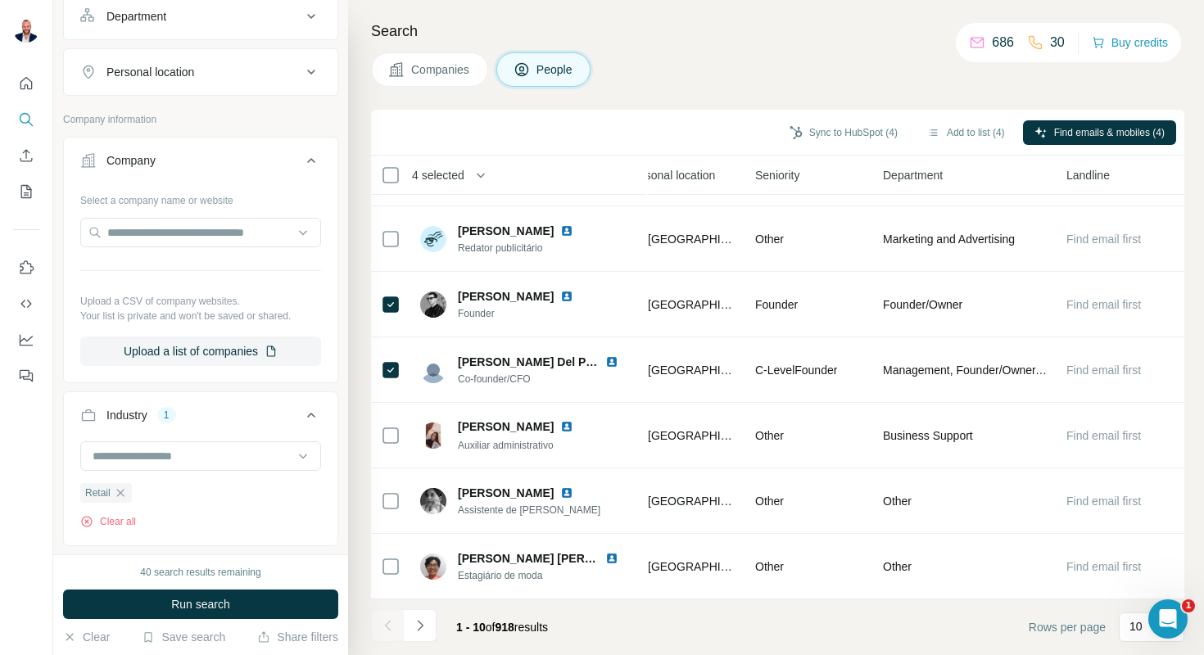
scroll to position [292, 0]
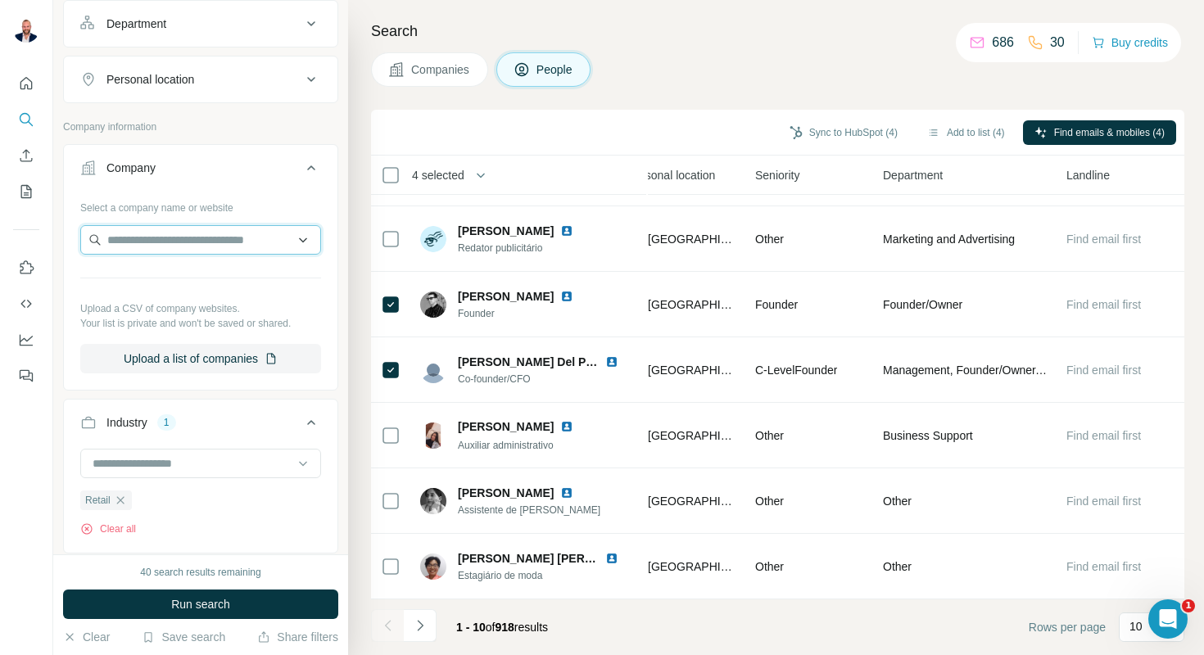
click at [192, 242] on input "text" at bounding box center [200, 239] width 241 height 29
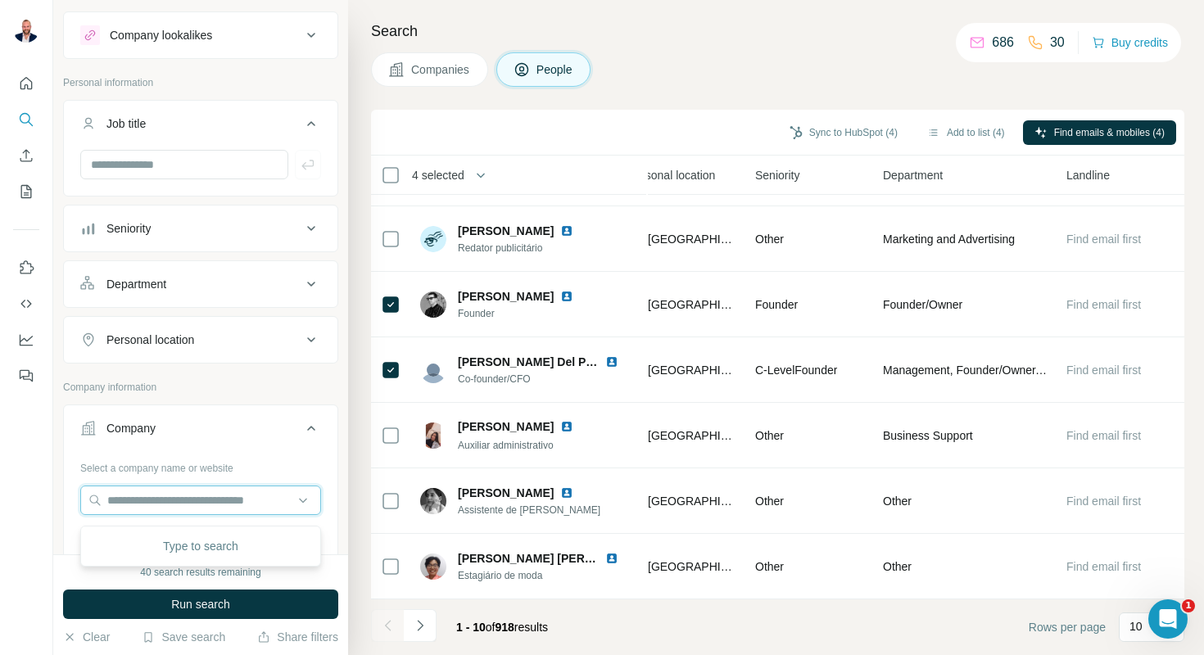
scroll to position [0, 0]
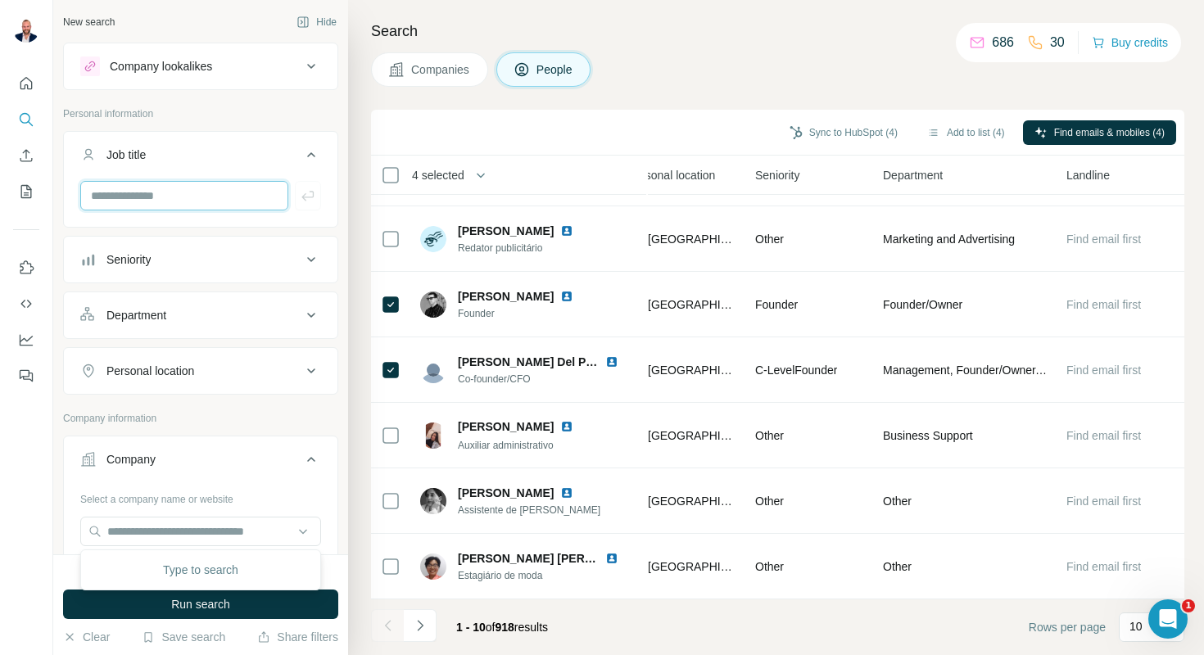
click at [196, 205] on input "text" at bounding box center [184, 195] width 208 height 29
type input "**********"
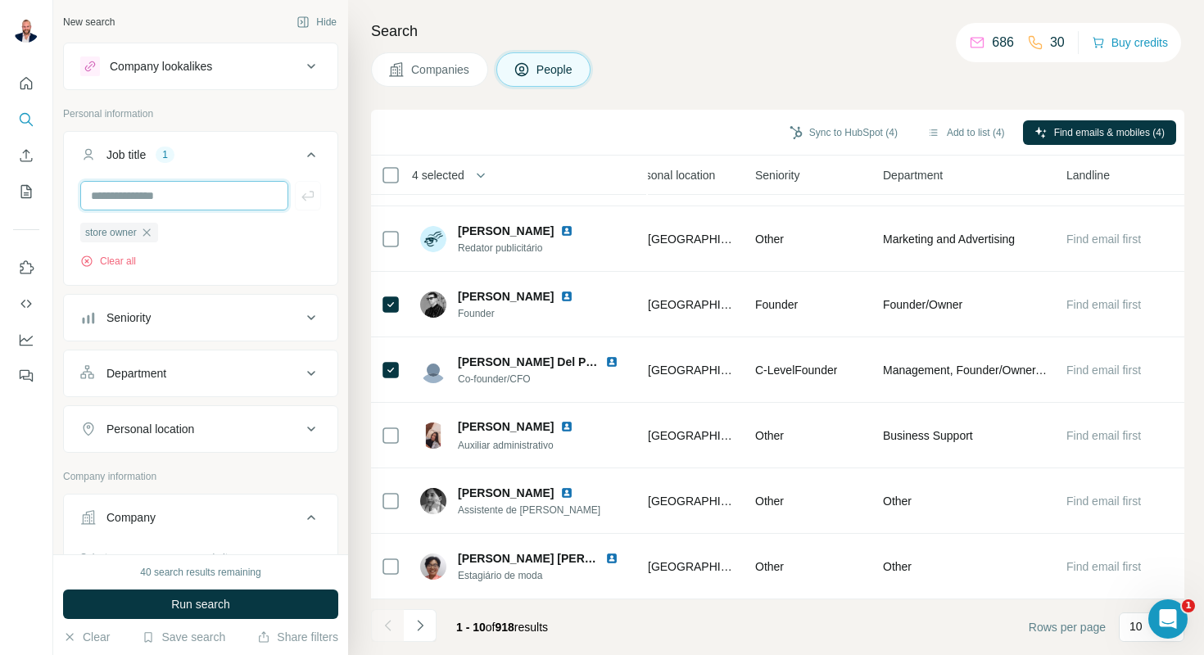
click at [179, 204] on input "text" at bounding box center [184, 195] width 208 height 29
type input "**********"
click at [180, 189] on input "text" at bounding box center [184, 195] width 208 height 29
type input "*"
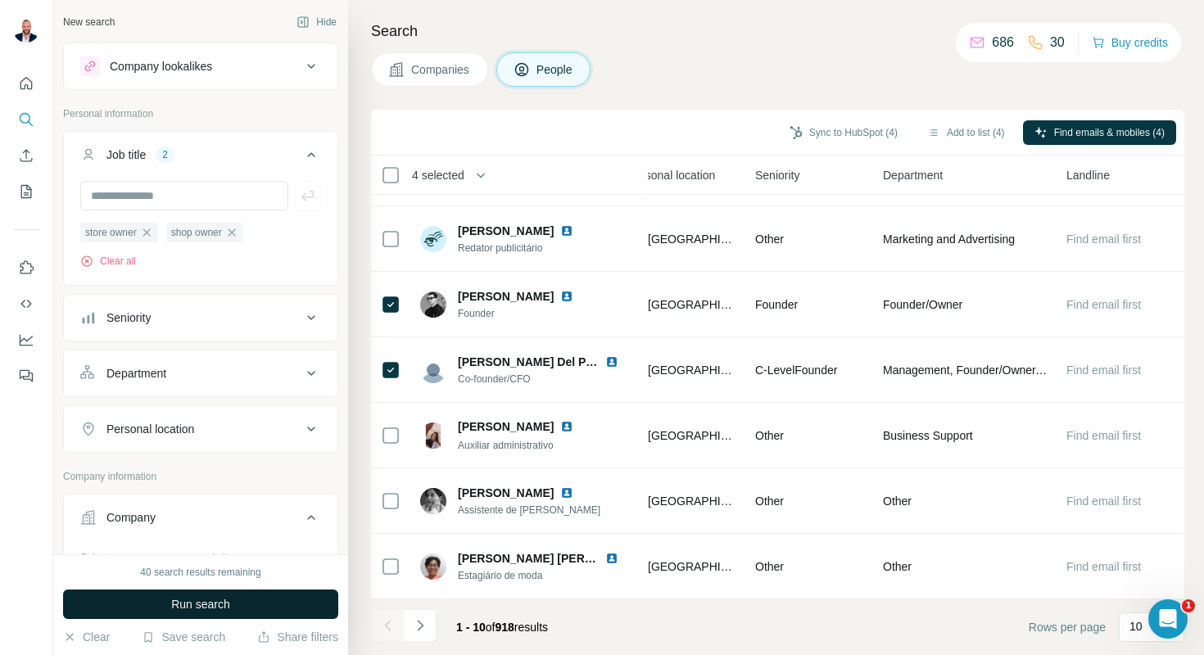
click at [193, 607] on span "Run search" at bounding box center [200, 604] width 59 height 16
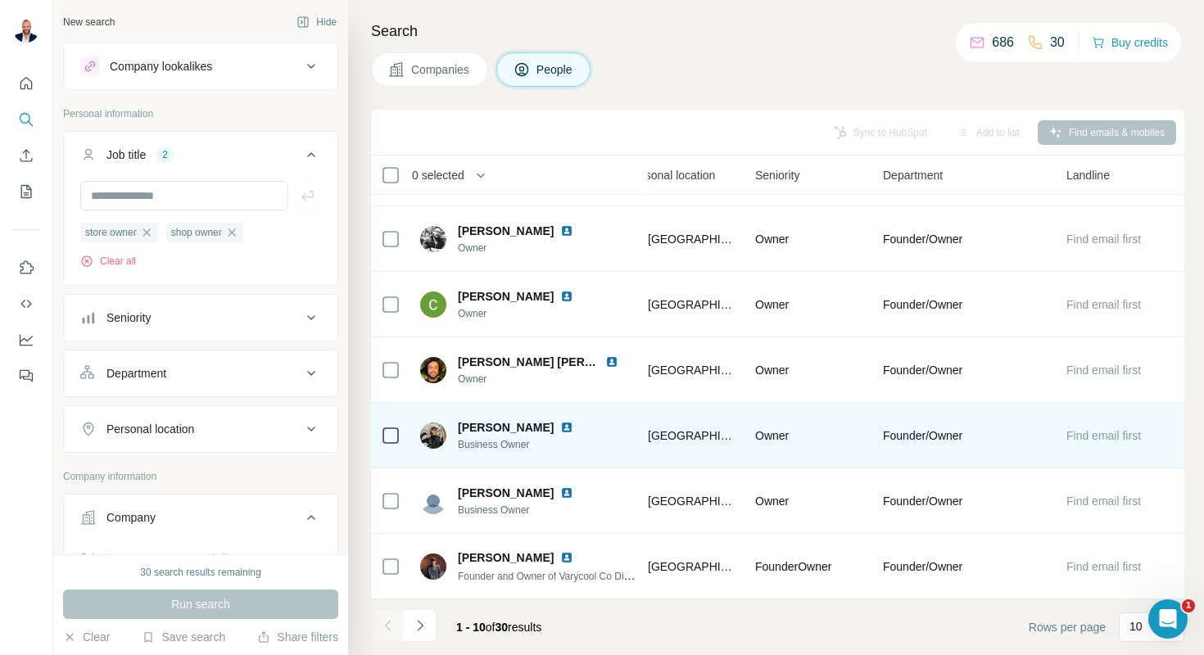
scroll to position [0, 595]
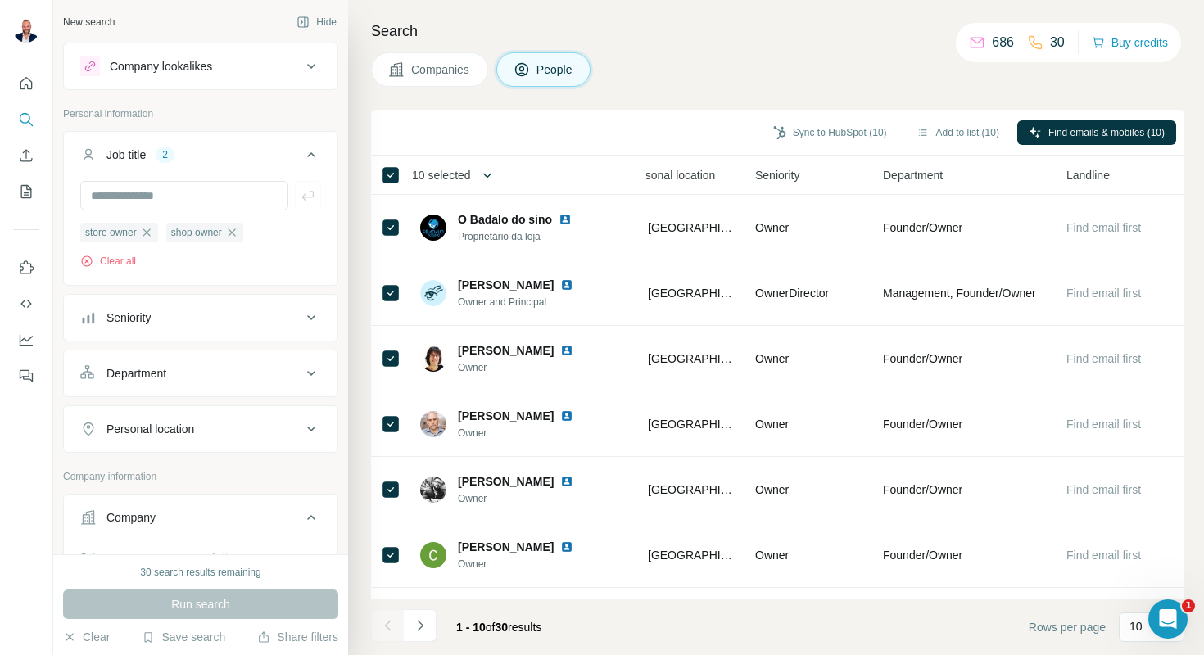
click at [480, 170] on button "button" at bounding box center [487, 175] width 33 height 33
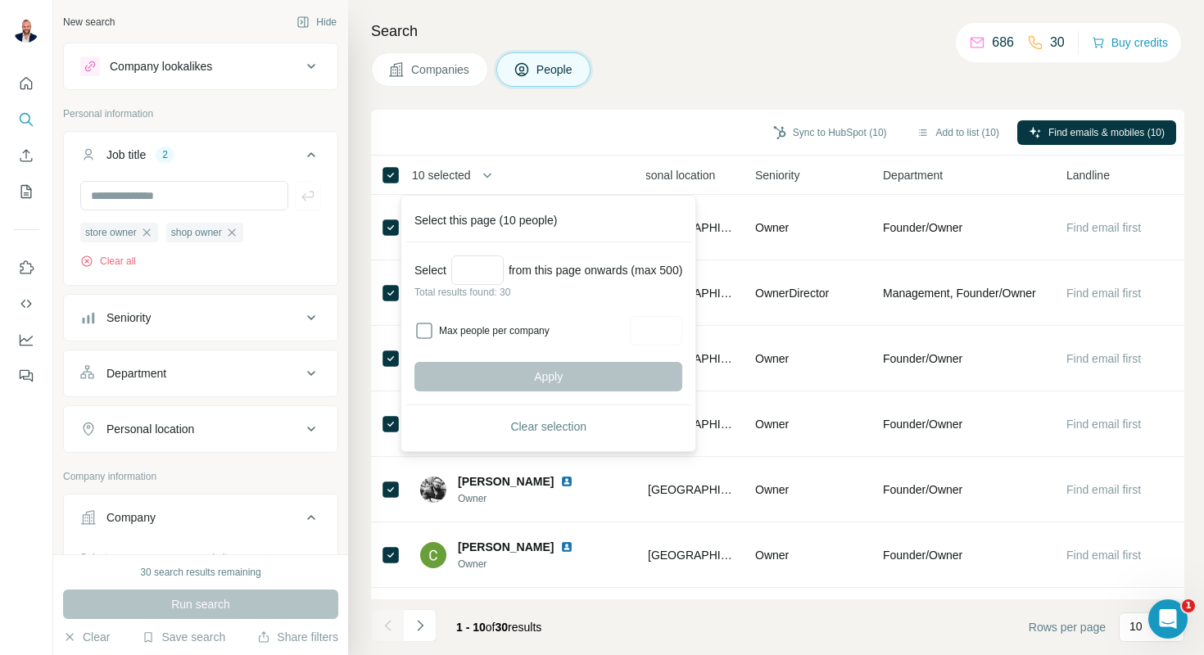
click at [541, 161] on th "10 selected" at bounding box center [502, 175] width 262 height 39
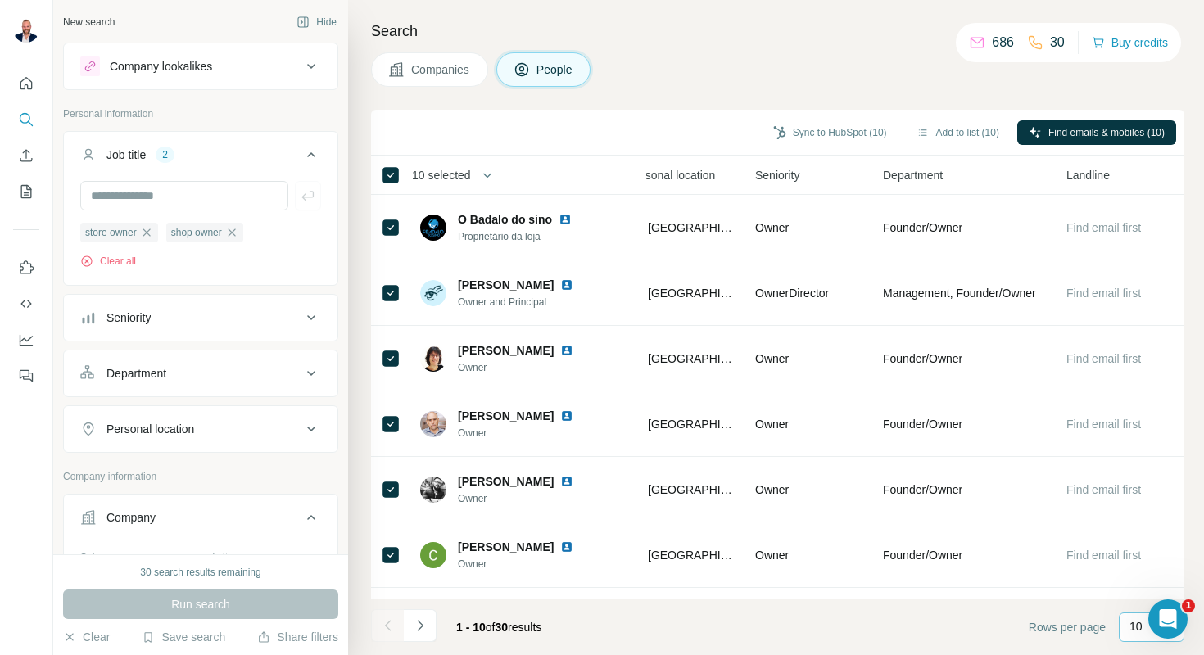
click at [1138, 633] on p "10" at bounding box center [1135, 626] width 13 height 16
click at [1143, 524] on p "40" at bounding box center [1139, 531] width 13 height 16
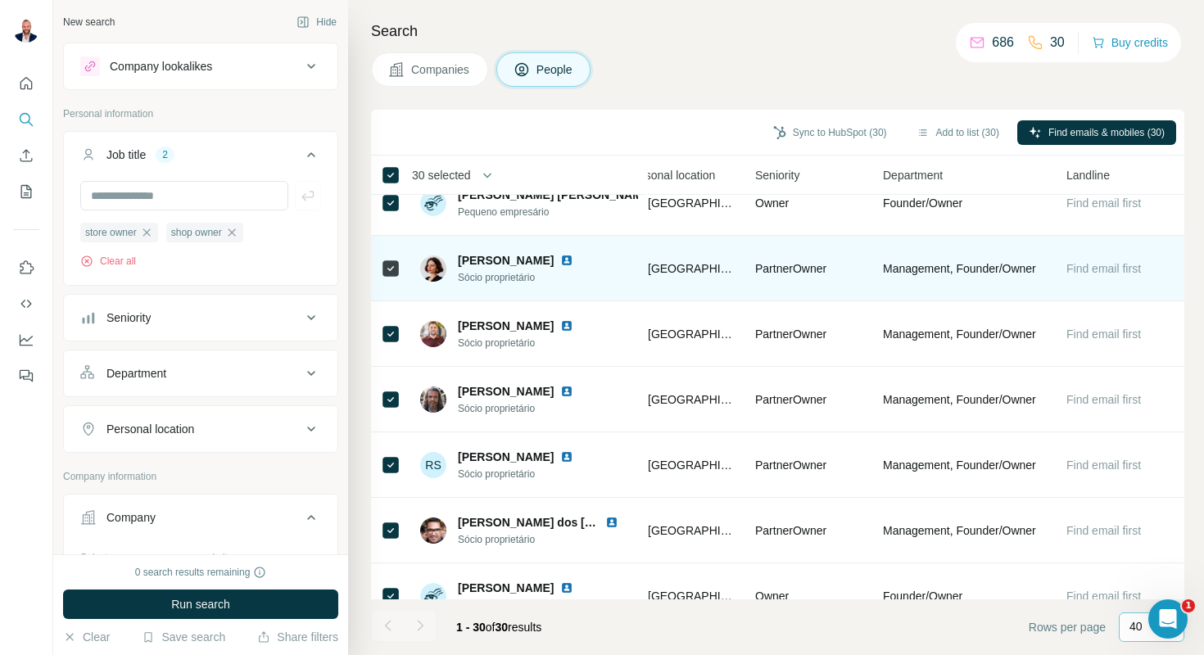
scroll to position [1561, 595]
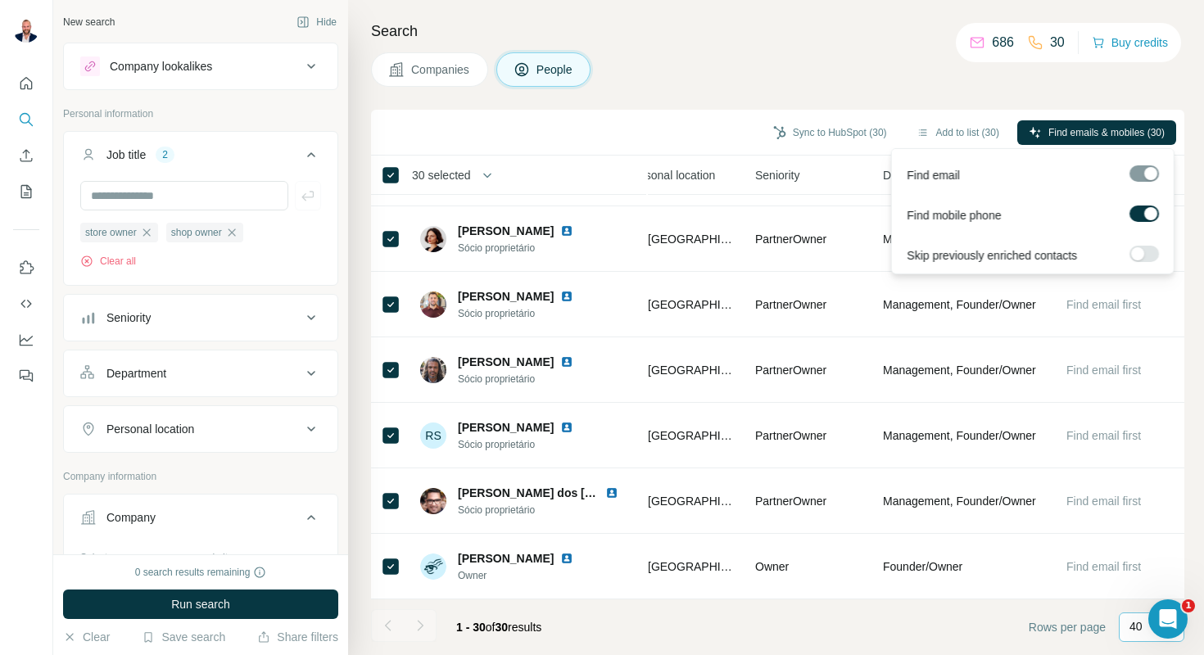
click at [1148, 212] on div at bounding box center [1150, 213] width 13 height 13
click at [1128, 128] on span "Find emails (30)" at bounding box center [1129, 132] width 70 height 15
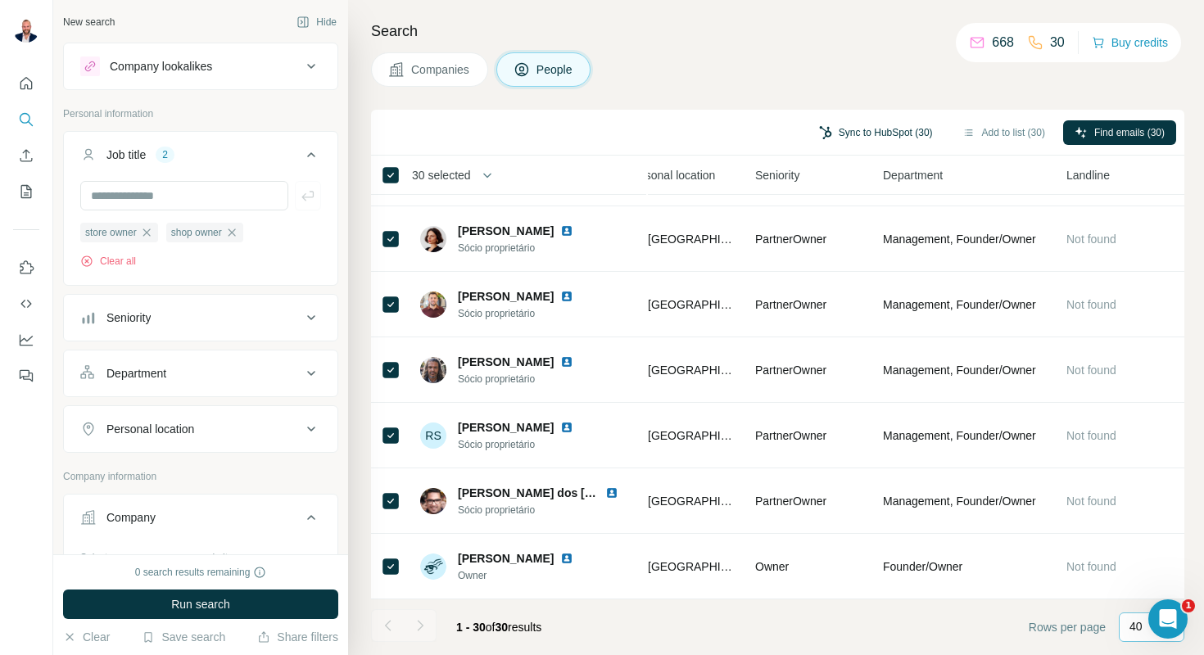
click at [892, 124] on button "Sync to HubSpot (30)" at bounding box center [875, 132] width 137 height 25
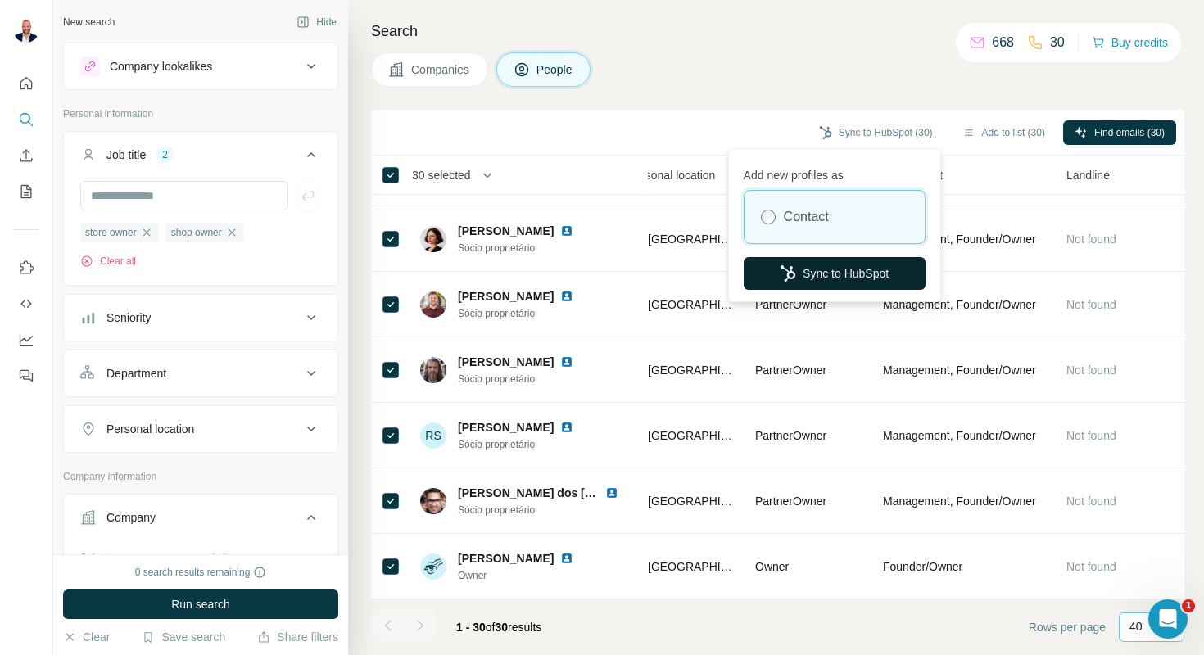
click at [844, 270] on button "Sync to HubSpot" at bounding box center [835, 273] width 182 height 33
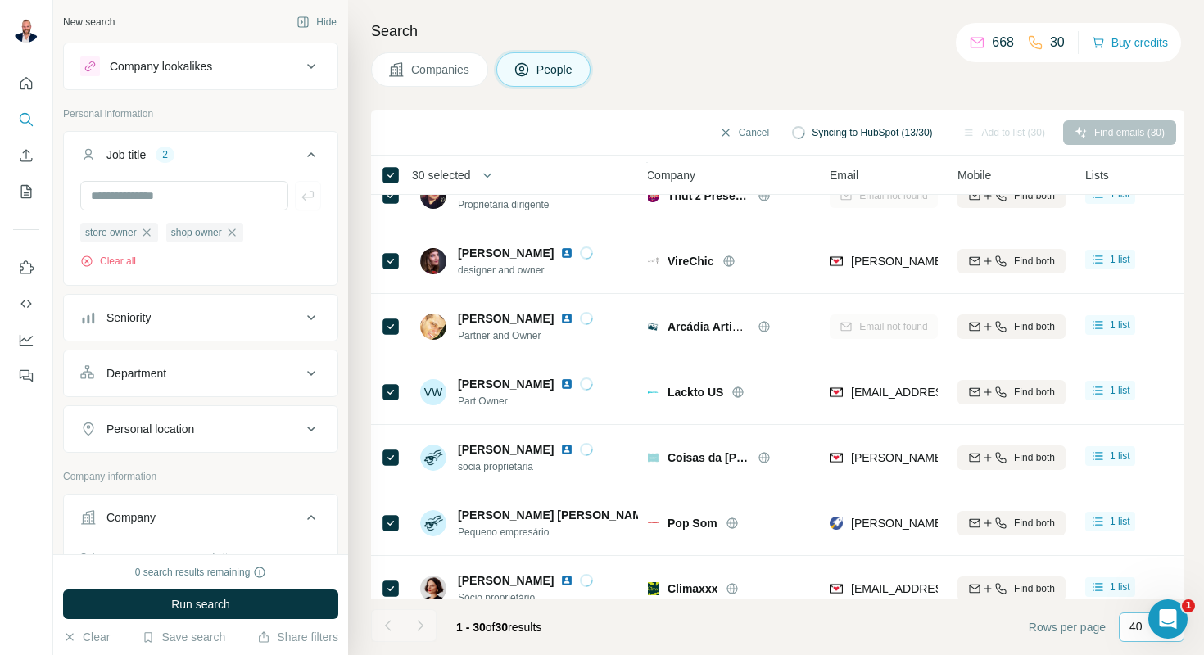
scroll to position [1561, 10]
